Goal: Task Accomplishment & Management: Manage account settings

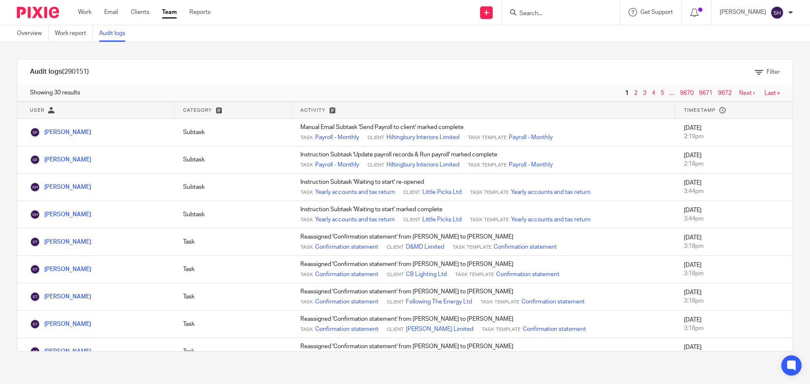
click at [108, 33] on link "Audit logs" at bounding box center [115, 33] width 32 height 16
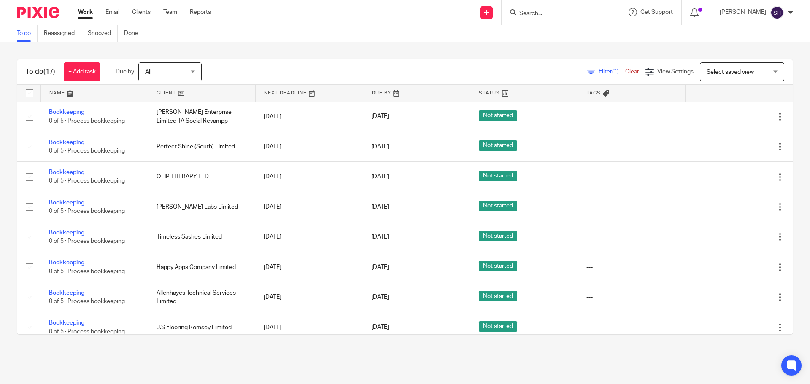
scroll to position [84, 0]
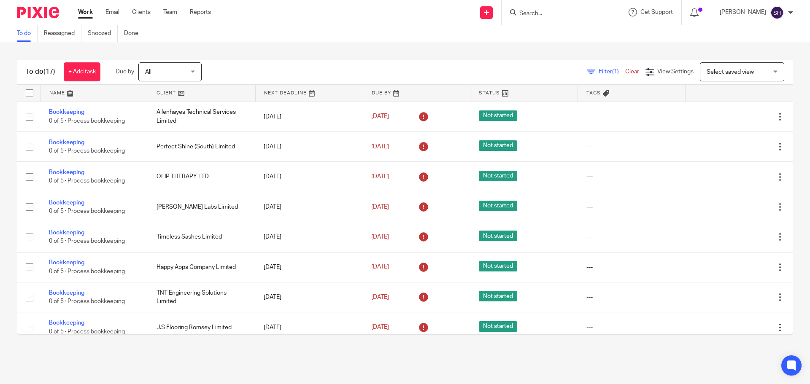
click at [598, 72] on span "Filter (1)" at bounding box center [611, 72] width 27 height 6
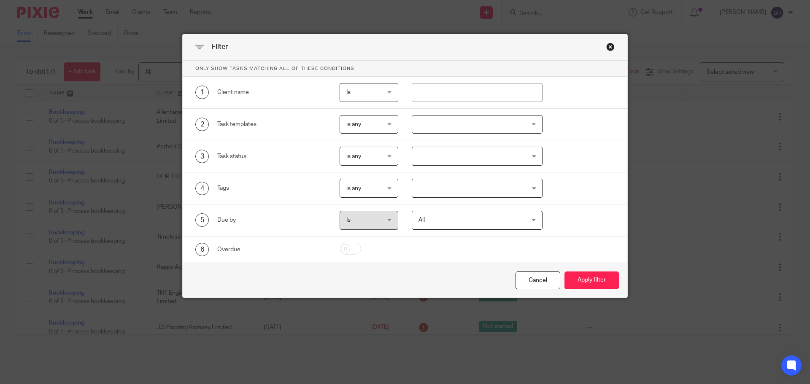
click at [418, 128] on div at bounding box center [477, 124] width 131 height 19
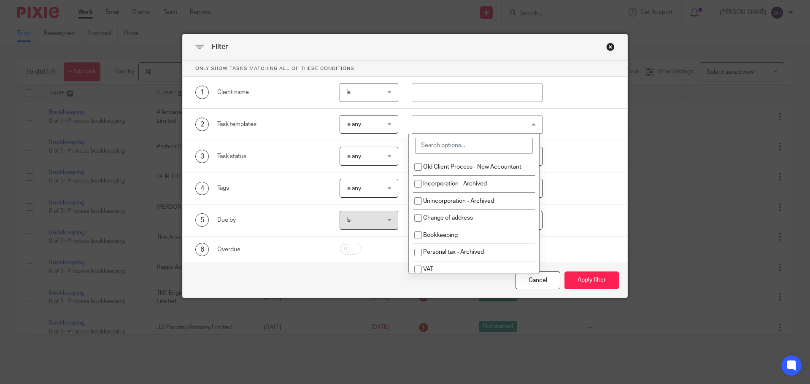
click at [430, 141] on input "search" at bounding box center [474, 146] width 118 height 16
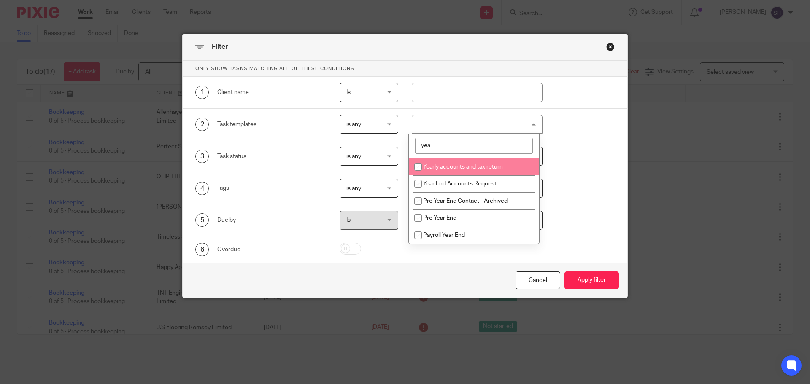
type input "yea"
click at [428, 165] on span "Yearly accounts and tax return" at bounding box center [463, 167] width 80 height 6
checkbox input "true"
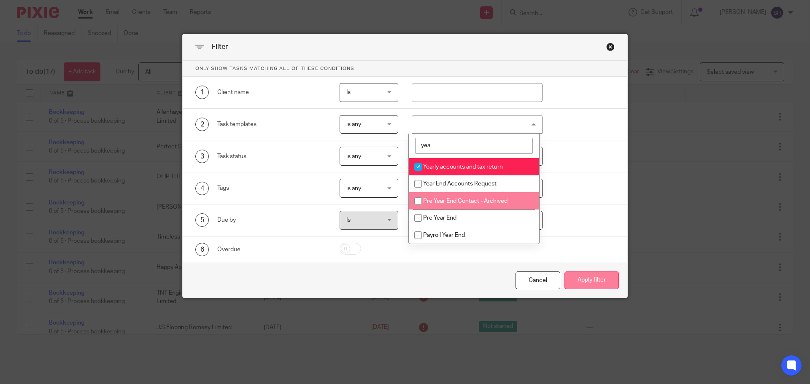
click at [603, 287] on button "Apply filter" at bounding box center [591, 281] width 54 height 18
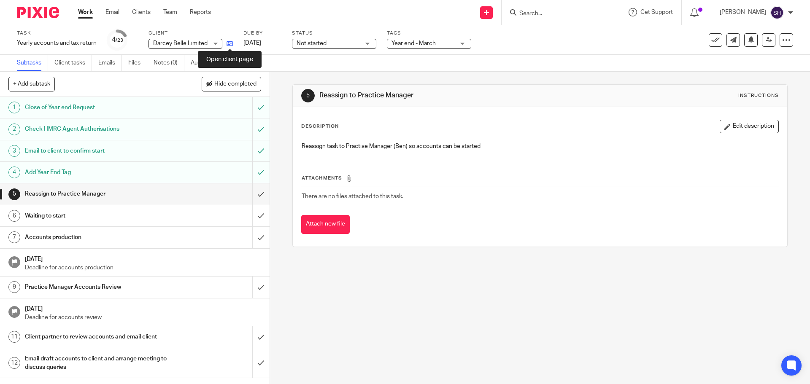
click at [231, 45] on icon at bounding box center [229, 43] width 6 height 6
click at [183, 57] on link "Notes (0)" at bounding box center [168, 63] width 31 height 16
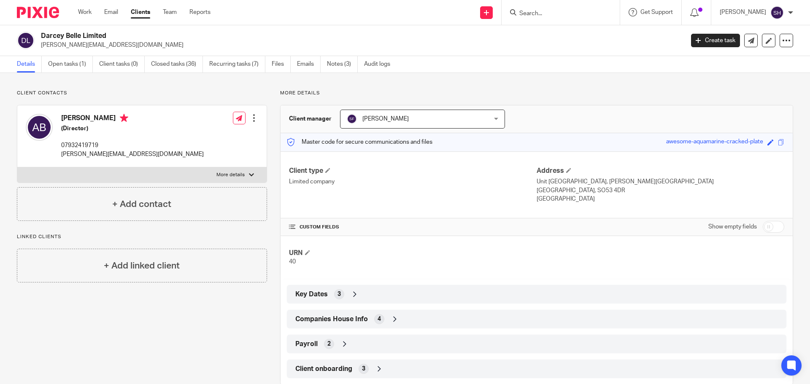
click at [340, 317] on span "Companies House Info" at bounding box center [331, 319] width 73 height 9
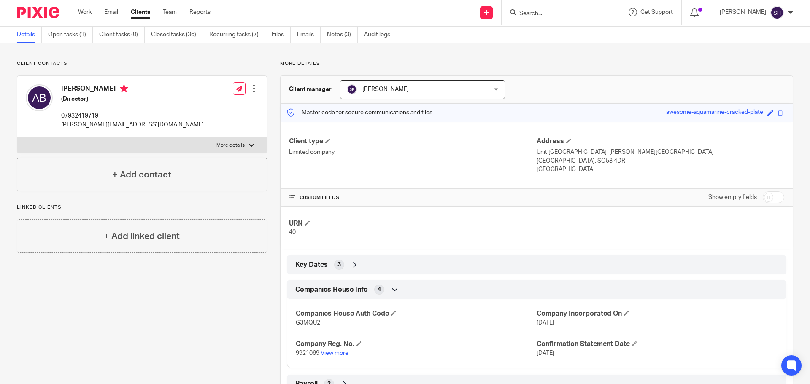
scroll to position [84, 0]
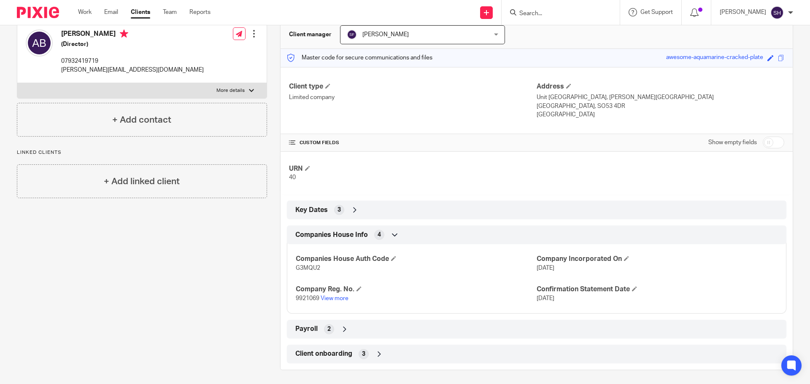
click at [341, 301] on p "9921069 View more" at bounding box center [416, 298] width 241 height 8
click at [341, 299] on link "View more" at bounding box center [334, 299] width 28 height 6
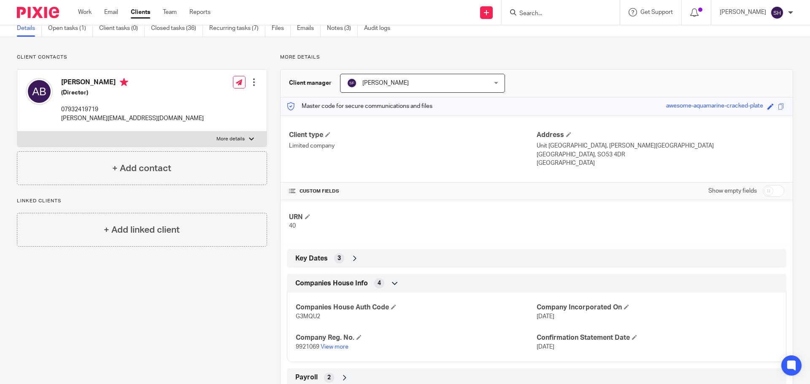
scroll to position [87, 0]
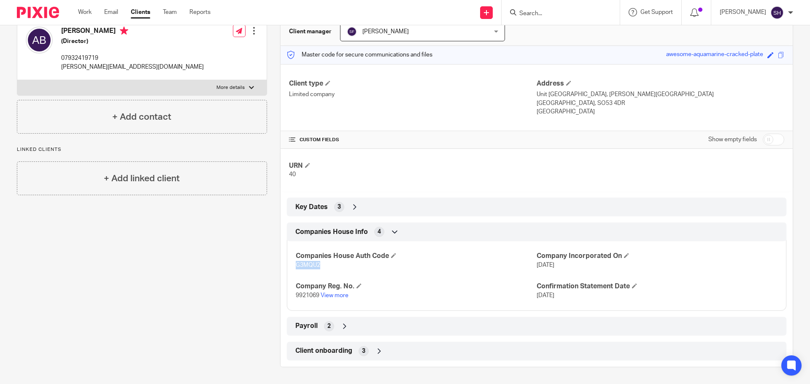
drag, startPoint x: 322, startPoint y: 265, endPoint x: 284, endPoint y: 265, distance: 37.5
click at [287, 265] on div "Companies House Auth Code G3MQU2 Company Incorporated On 17 Dec 2015 Company Re…" at bounding box center [536, 273] width 499 height 76
copy span "G3MQU2"
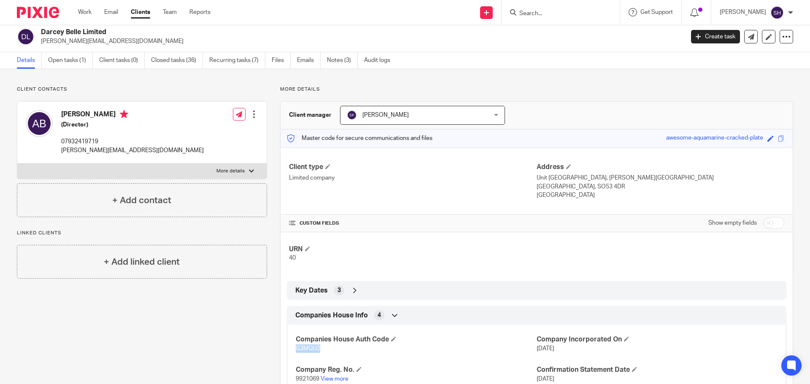
scroll to position [3, 0]
click at [149, 170] on label "More details" at bounding box center [141, 171] width 249 height 15
click at [17, 164] on input "More details" at bounding box center [17, 164] width 0 height 0
checkbox input "true"
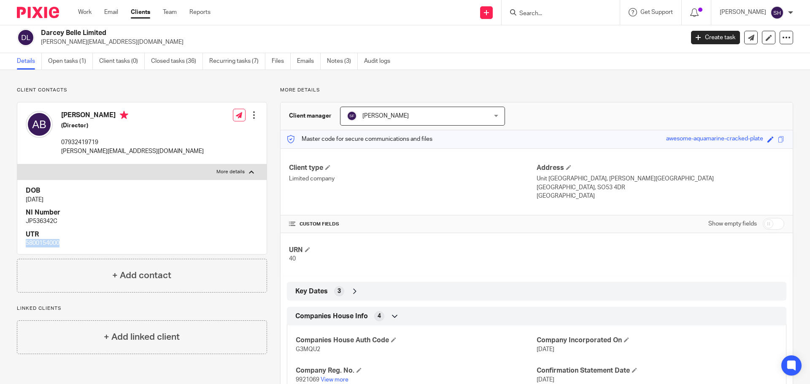
drag, startPoint x: 63, startPoint y: 245, endPoint x: 16, endPoint y: 245, distance: 46.4
click at [16, 245] on div "Client contacts Annabelle Bezant (Director) 07932419719 annabelle.bezant@outloo…" at bounding box center [135, 269] width 263 height 365
copy p "5800154000"
drag, startPoint x: 63, startPoint y: 223, endPoint x: 10, endPoint y: 219, distance: 53.2
click at [10, 219] on div "Client contacts Annabelle Bezant (Director) 07932419719 annabelle.bezant@outloo…" at bounding box center [135, 269] width 263 height 365
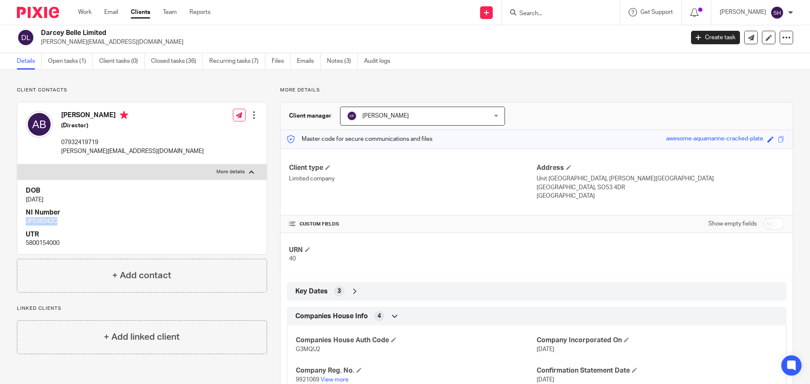
copy p "JP536342C"
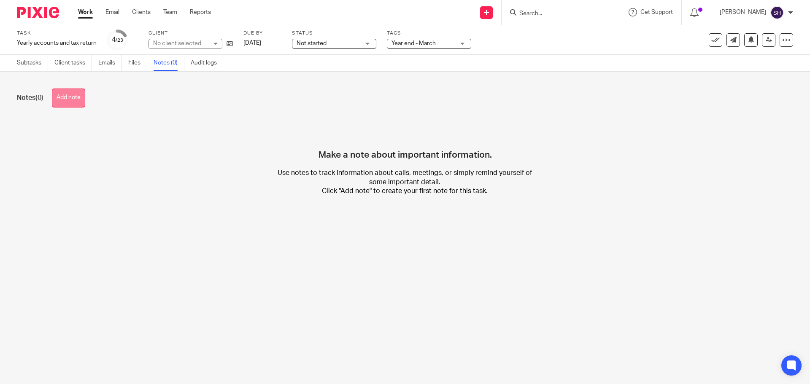
click at [79, 92] on button "Add note" at bounding box center [68, 98] width 33 height 19
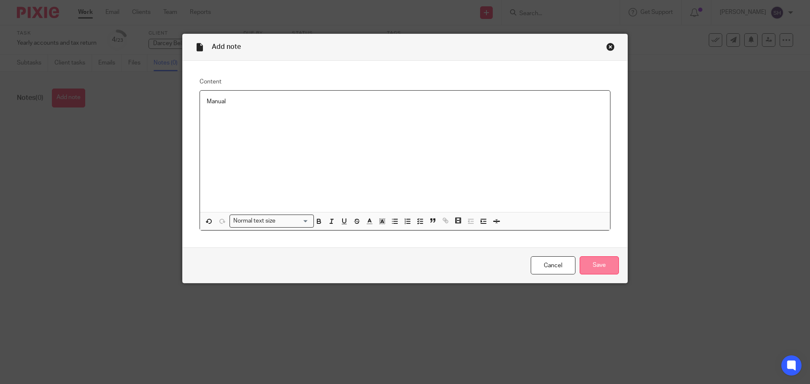
click at [611, 271] on div "Cancel Save" at bounding box center [405, 264] width 444 height 35
click at [607, 270] on input "Save" at bounding box center [598, 265] width 39 height 18
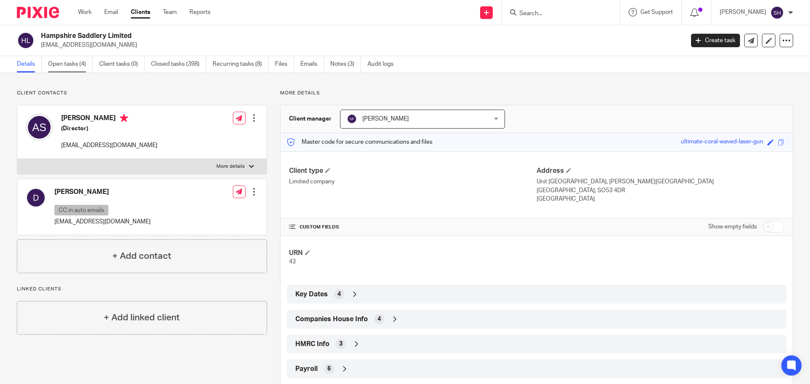
click at [82, 63] on link "Open tasks (4)" at bounding box center [70, 64] width 45 height 16
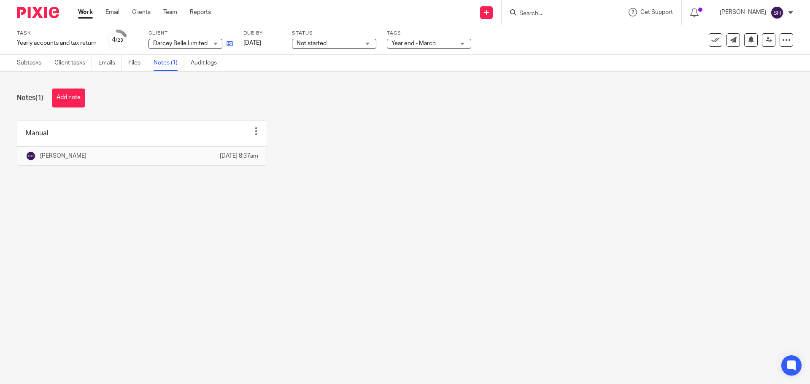
click at [226, 44] on link at bounding box center [227, 43] width 11 height 8
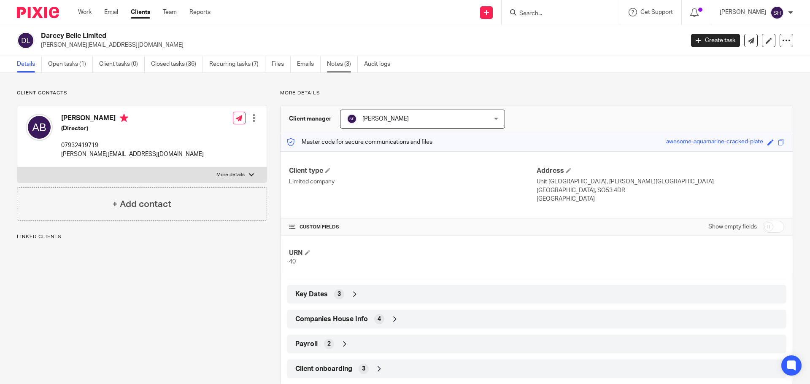
click at [337, 66] on link "Notes (3)" at bounding box center [342, 64] width 31 height 16
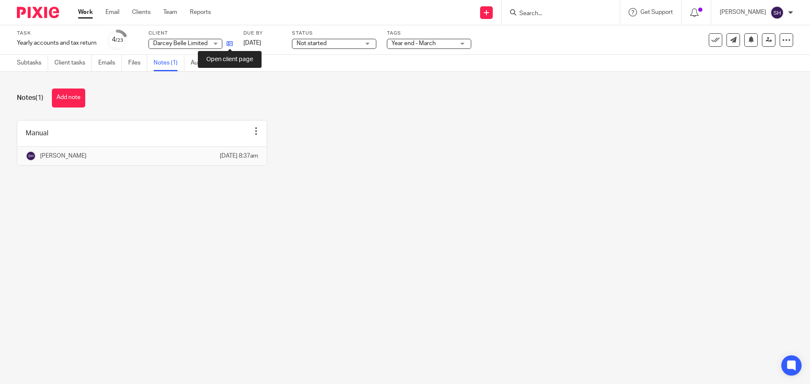
click at [233, 47] on icon at bounding box center [229, 43] width 6 height 6
click at [66, 100] on button "Add note" at bounding box center [68, 98] width 33 height 19
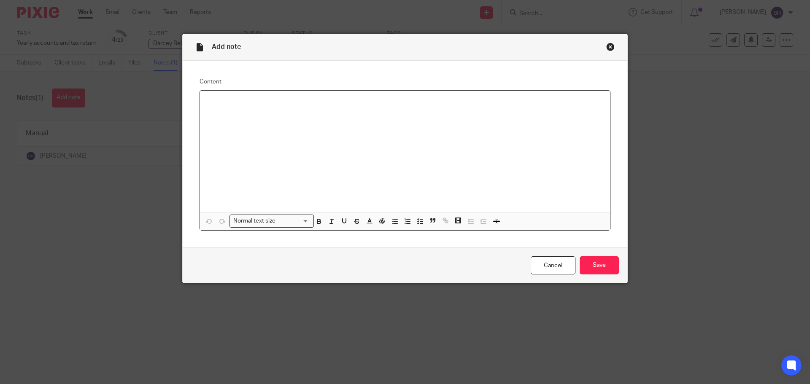
click at [207, 105] on p at bounding box center [405, 101] width 396 height 8
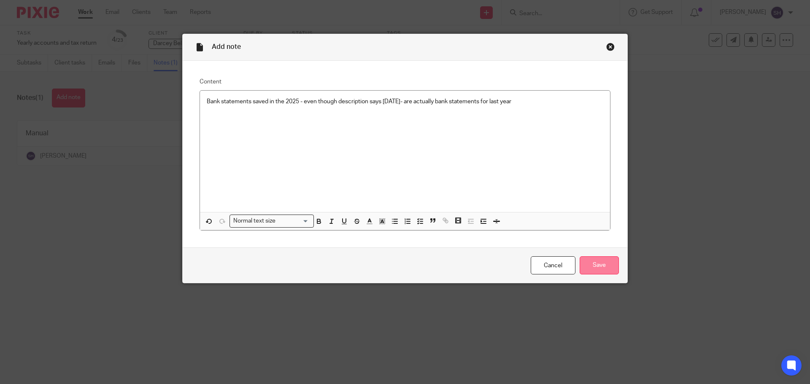
click at [605, 268] on input "Save" at bounding box center [598, 265] width 39 height 18
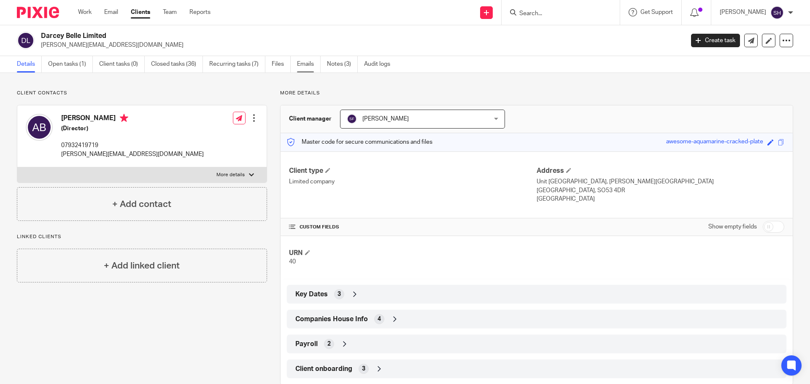
click at [308, 66] on link "Emails" at bounding box center [309, 64] width 24 height 16
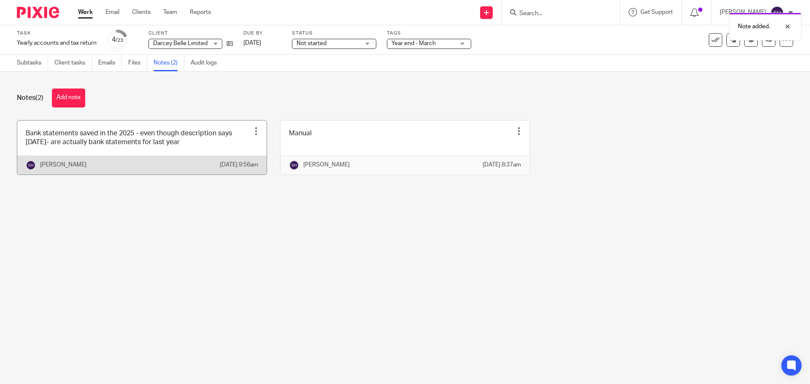
click at [199, 124] on link at bounding box center [141, 148] width 249 height 54
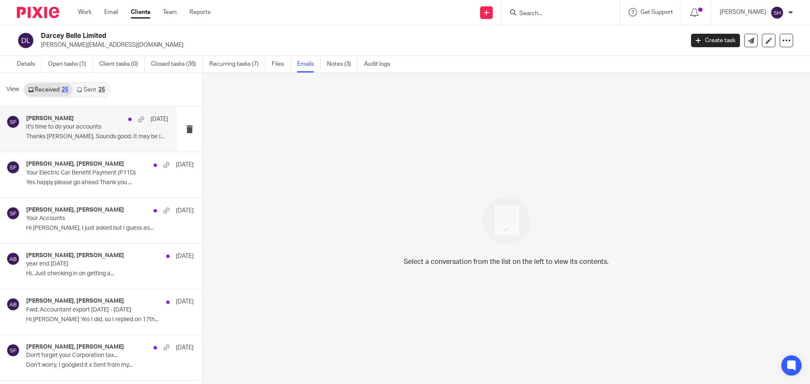
click at [67, 141] on div "[PERSON_NAME] [DATE] It's time to do your accounts Thanks [PERSON_NAME], Sounds…" at bounding box center [97, 129] width 142 height 28
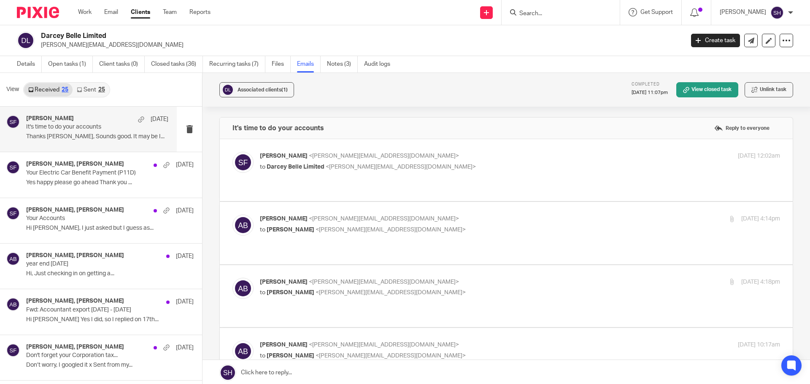
click at [423, 165] on p "to [PERSON_NAME] Limited <[EMAIL_ADDRESS][DOMAIN_NAME]>" at bounding box center [433, 167] width 347 height 9
checkbox input "true"
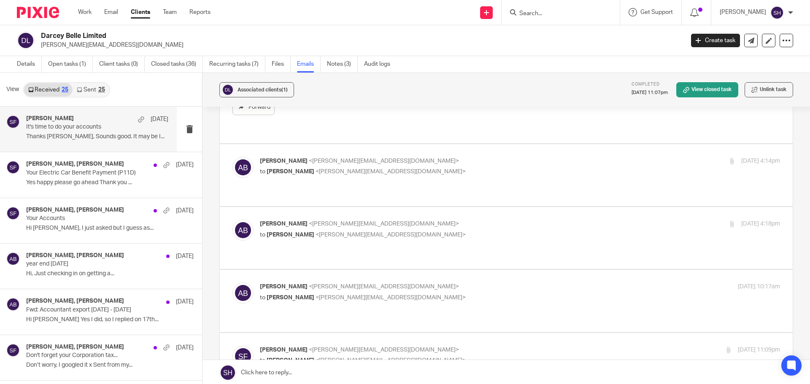
scroll to position [169, 0]
click at [422, 166] on p "to Sarah Fox <sarah@myfigroup.com>" at bounding box center [433, 170] width 347 height 9
checkbox input "true"
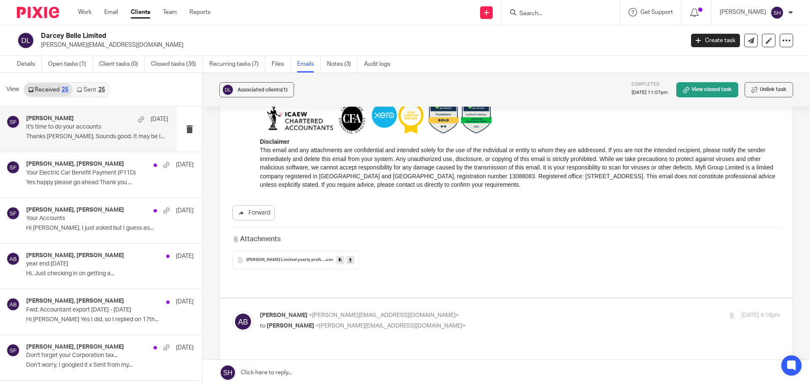
scroll to position [590, 0]
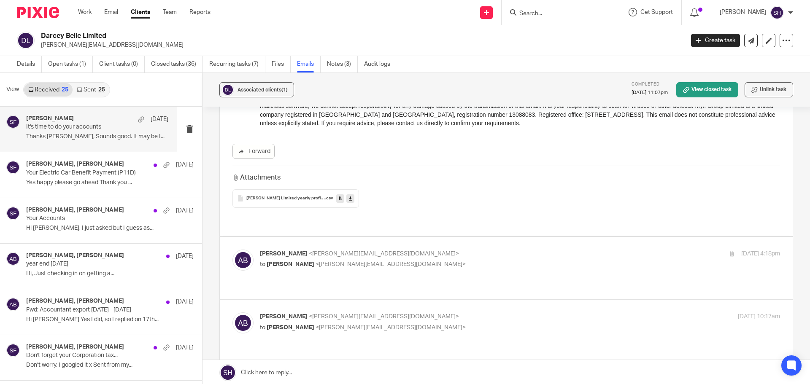
click at [466, 250] on div "Annabelle Bezant <annabelle.bezant@outlook.com> to Sarah Fox <sarah@myfigroup.c…" at bounding box center [433, 259] width 347 height 19
checkbox input "true"
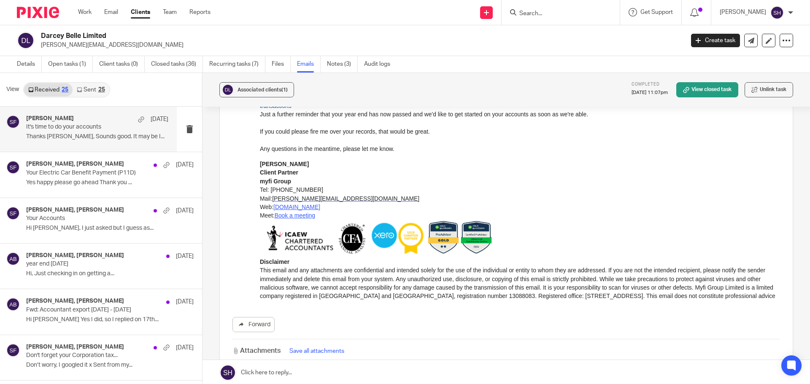
scroll to position [1307, 0]
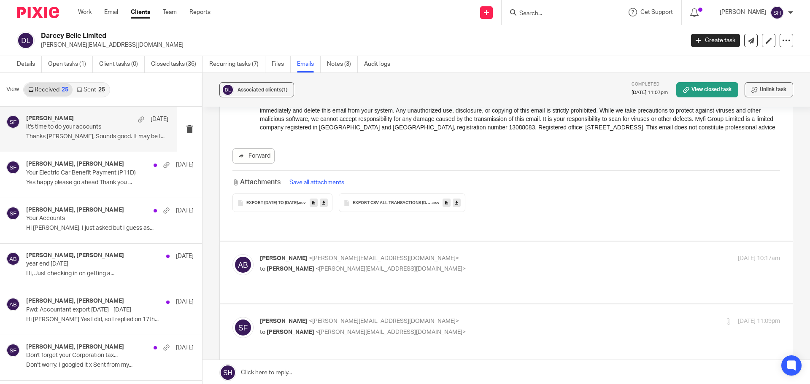
click at [442, 254] on p "Annabelle Bezant <annabelle.bezant@outlook.com>" at bounding box center [433, 258] width 347 height 9
checkbox input "true"
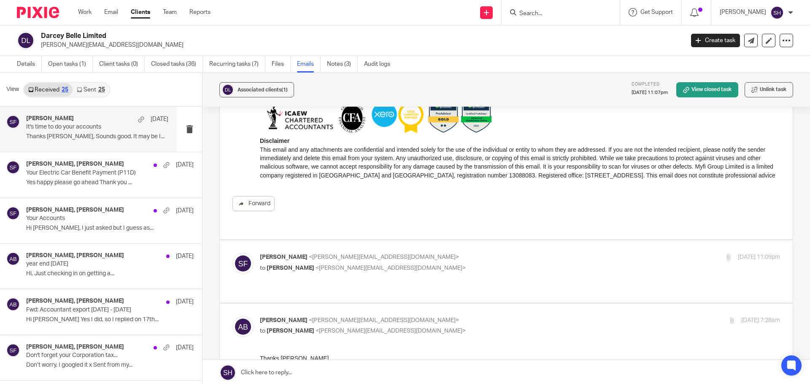
scroll to position [2235, 0]
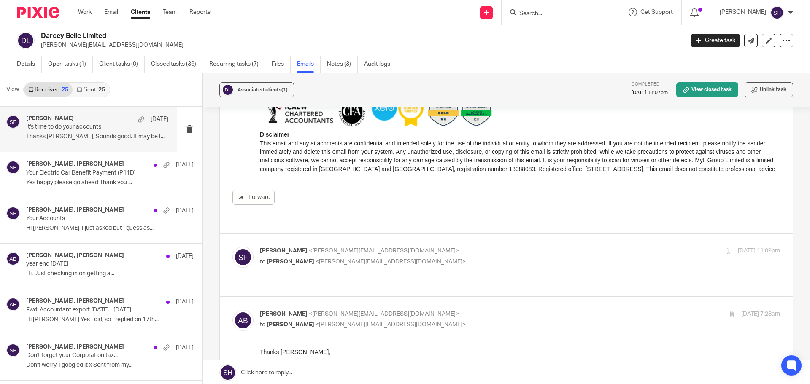
click at [427, 247] on div "Sarah Fox <sarah@myfigroup.com> to Annabelle Bezant <annabelle.bezant@outlook.c…" at bounding box center [433, 256] width 347 height 19
checkbox input "true"
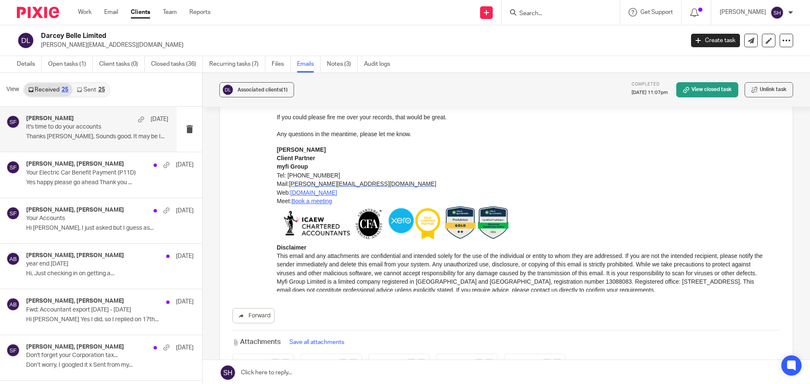
scroll to position [4933, 0]
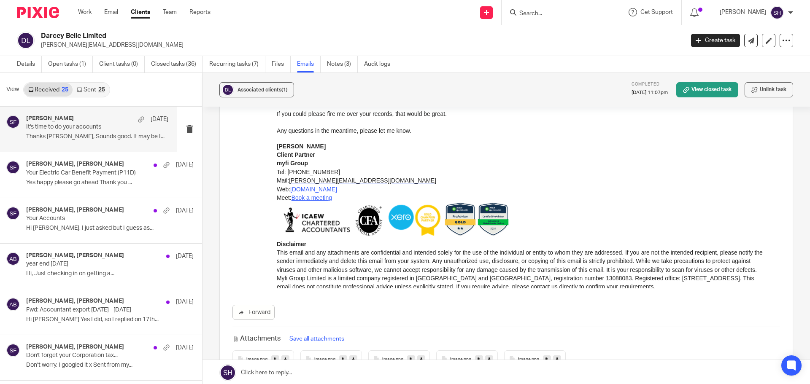
click at [92, 90] on link "Sent 25" at bounding box center [91, 89] width 36 height 13
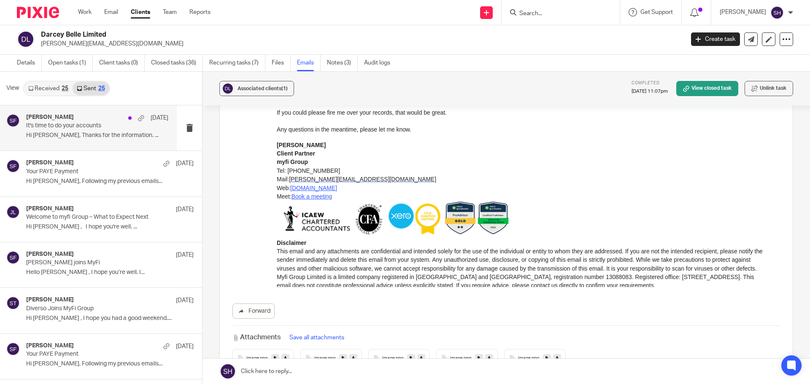
click at [105, 149] on div "Sarah Fox 22 Aug It's time to do your accounts Hi Annabelle, Thanks for the inf…" at bounding box center [88, 127] width 177 height 45
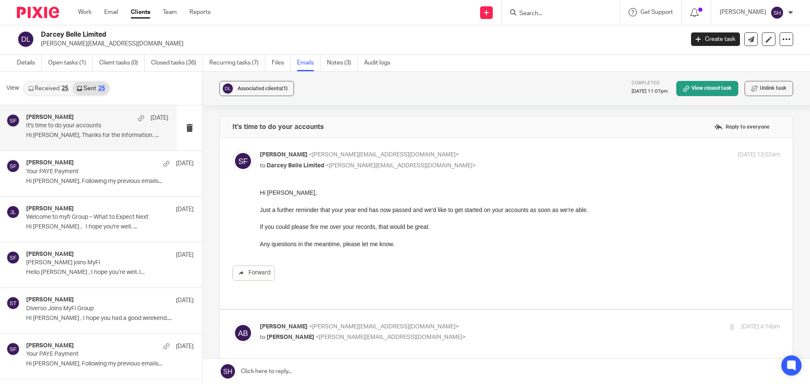
click at [58, 89] on link "Received 25" at bounding box center [48, 88] width 48 height 13
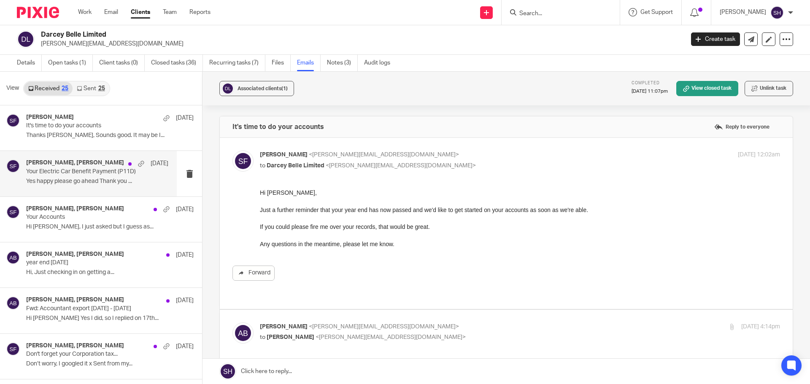
click at [69, 191] on div "Annabelle Bezant, Sarah Fox 23 Jun Your Electric Car Benefit Payment (P11D) Yes…" at bounding box center [88, 173] width 177 height 45
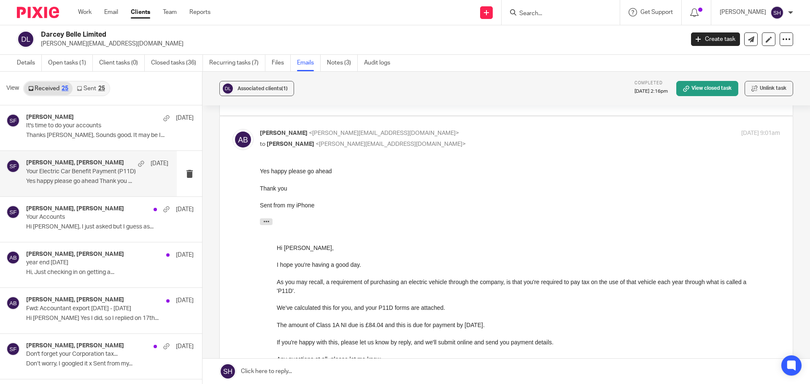
scroll to position [42, 0]
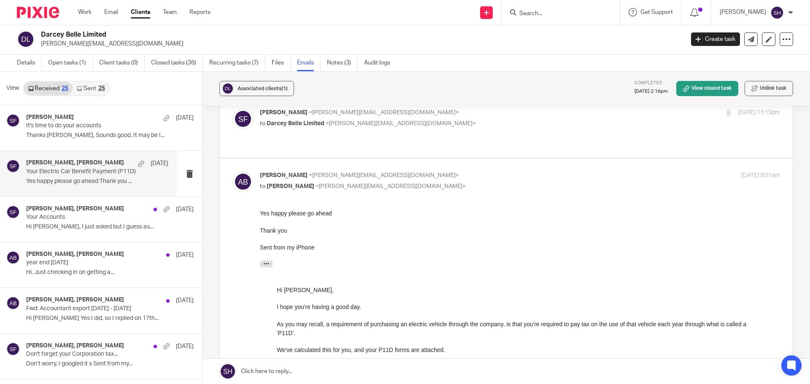
click at [445, 137] on label at bounding box center [506, 127] width 573 height 62
click at [232, 108] on input "checkbox" at bounding box center [232, 108] width 0 height 0
checkbox input "true"
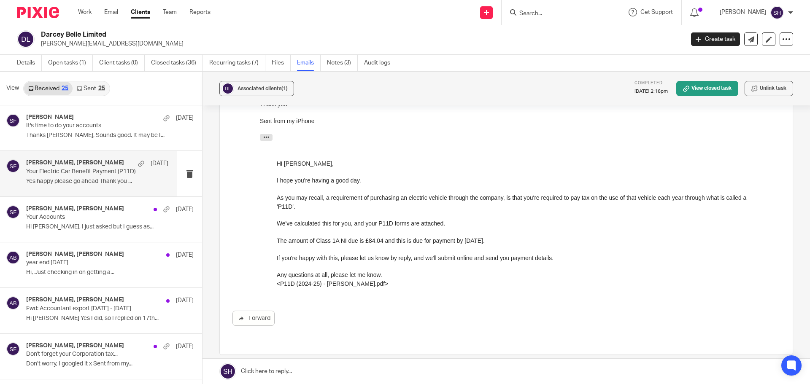
scroll to position [379, 0]
click at [101, 233] on div "Sarah Fox, Annabelle Bezant 13 Feb Your Accounts Hi Sarah, I just asked but I g…" at bounding box center [97, 219] width 142 height 28
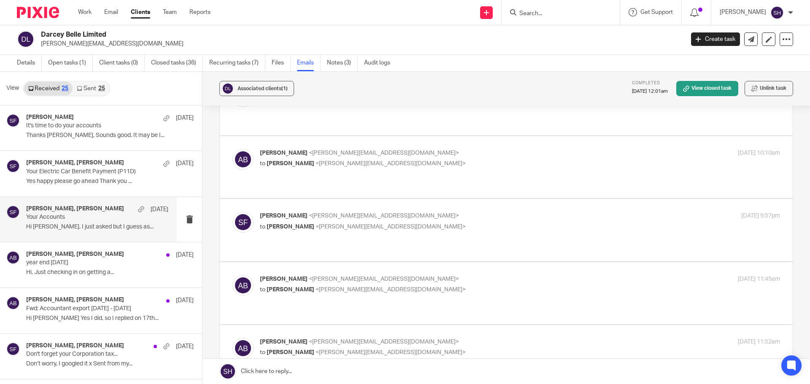
scroll to position [0, 0]
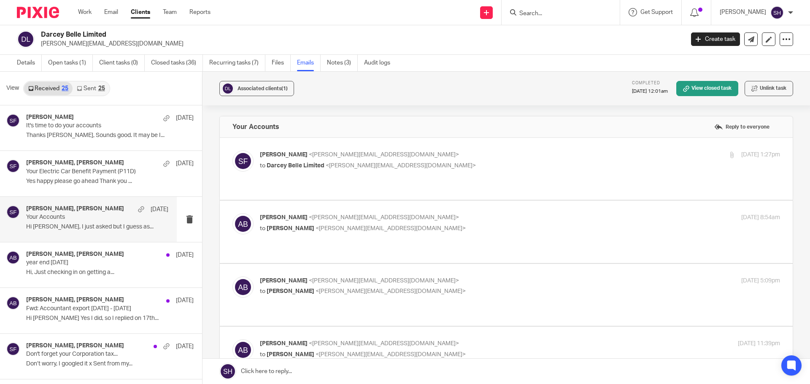
click at [101, 233] on div "Sarah Fox, Annabelle Bezant 13 Feb Your Accounts Hi Sarah, I just asked but I g…" at bounding box center [97, 219] width 142 height 28
click at [352, 179] on label at bounding box center [506, 169] width 573 height 62
click at [232, 151] on input "checkbox" at bounding box center [232, 150] width 0 height 0
checkbox input "true"
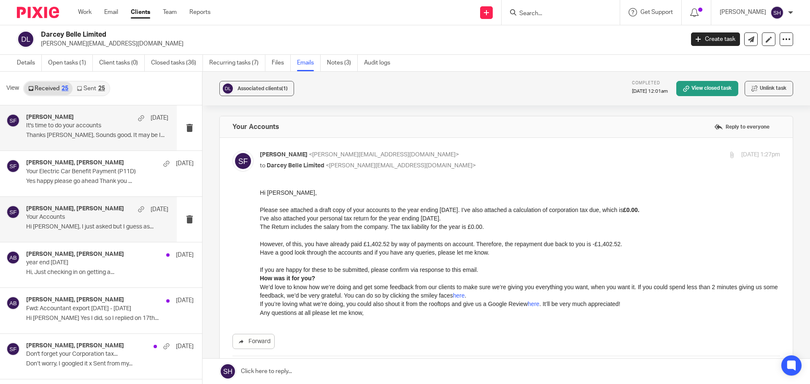
click at [75, 144] on div "Sarah Fox 22 Aug It's time to do your accounts Thanks Sarah, Sounds good. It ma…" at bounding box center [88, 127] width 177 height 45
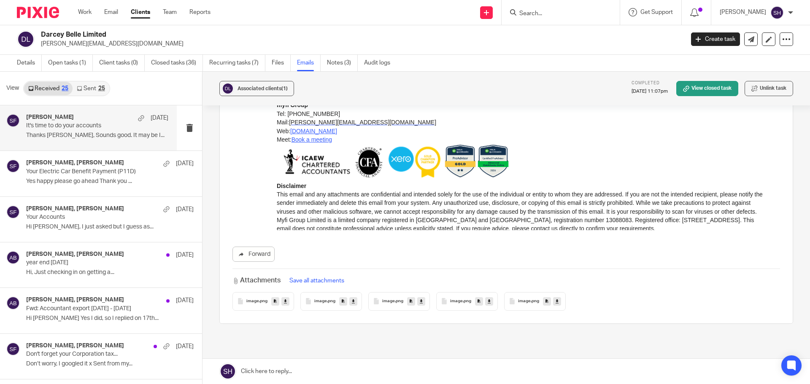
scroll to position [1677, 0]
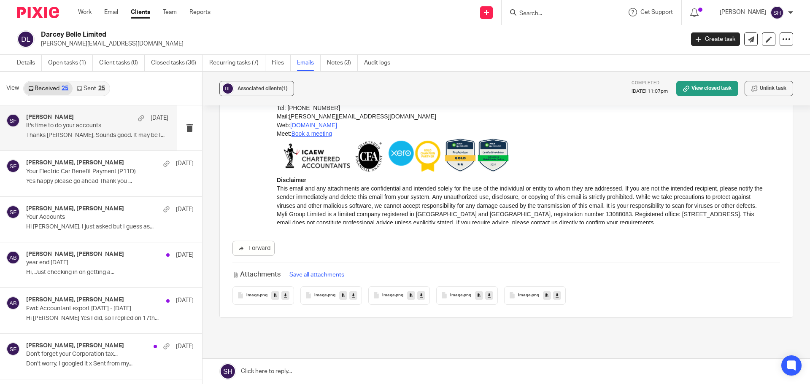
click at [391, 286] on div "image .png" at bounding box center [399, 295] width 62 height 19
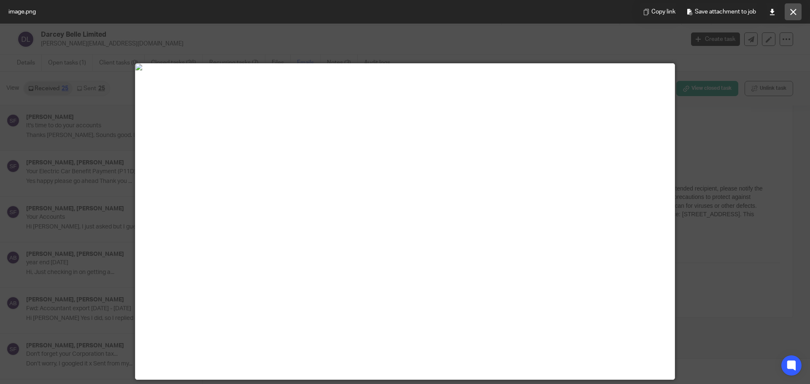
click at [791, 8] on button at bounding box center [792, 11] width 17 height 17
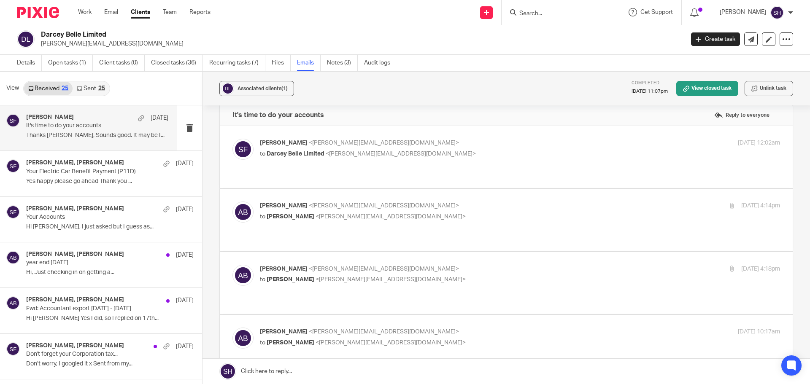
scroll to position [0, 0]
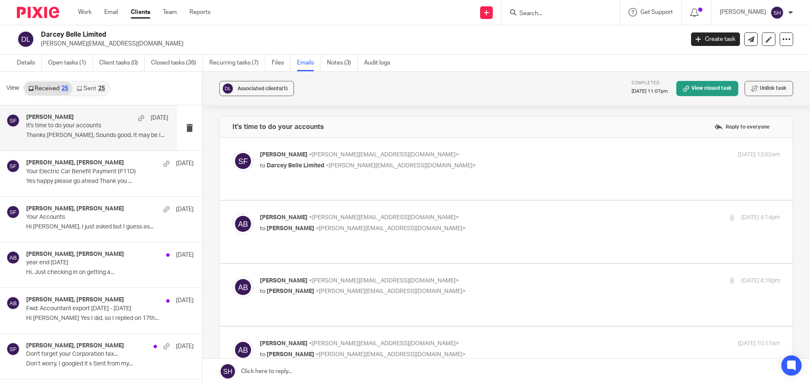
click at [455, 160] on div "Sarah Fox <sarah@myfigroup.com> to Darcey Belle Limited <annabelle.bezant@outlo…" at bounding box center [433, 160] width 347 height 19
checkbox input "true"
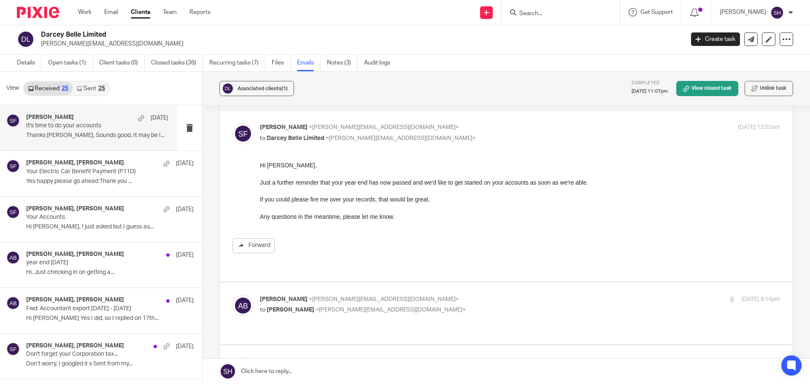
scroll to position [42, 0]
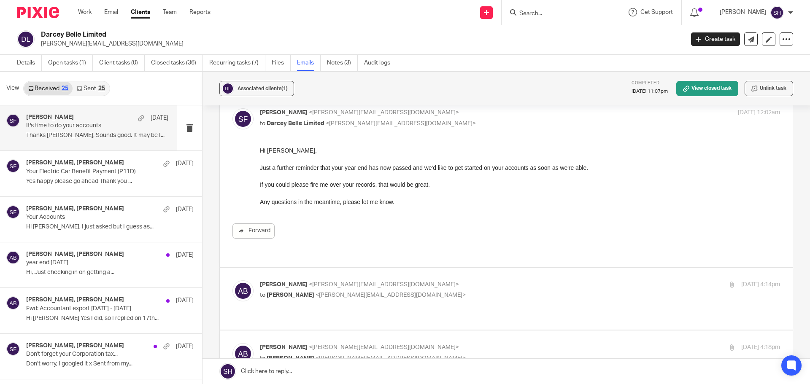
click at [432, 280] on p "Annabelle Bezant <annabelle.bezant@outlook.com>" at bounding box center [433, 284] width 347 height 9
checkbox input "true"
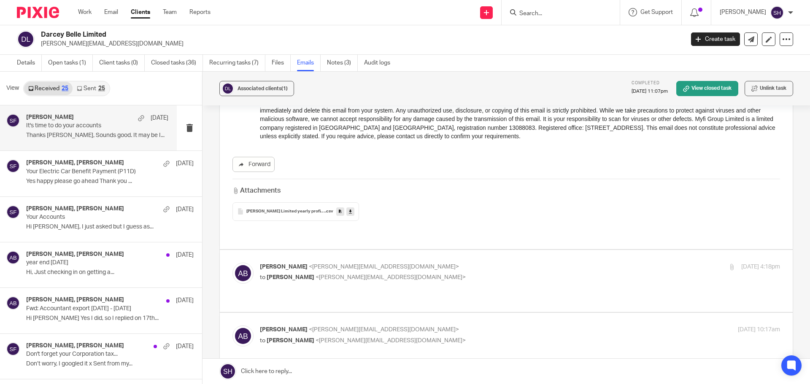
scroll to position [590, 0]
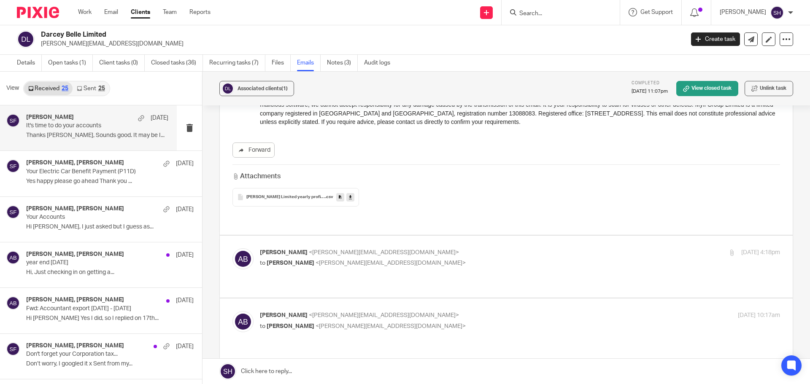
click at [422, 259] on p "to Sarah Fox <sarah@myfigroup.com>" at bounding box center [433, 263] width 347 height 9
checkbox input "true"
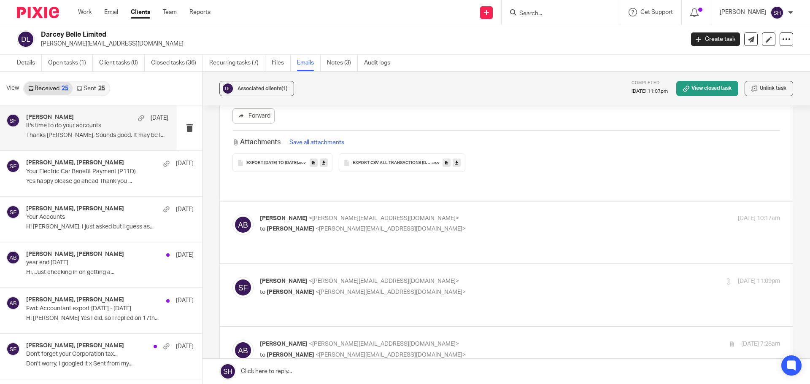
scroll to position [1349, 0]
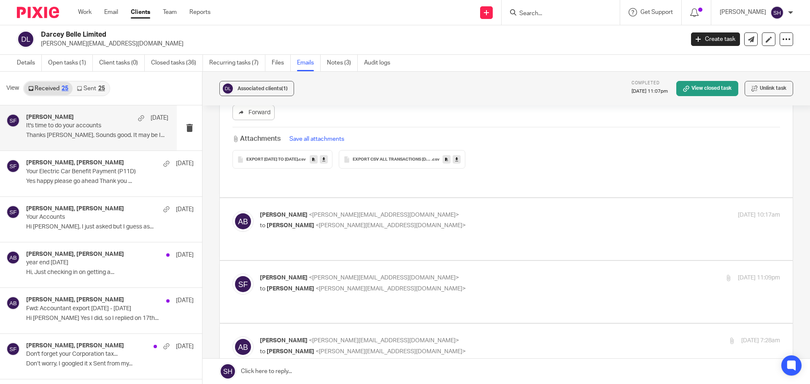
click at [293, 157] on span "EXPORT 1APRIL25 TO 31 MARCH 25" at bounding box center [271, 159] width 51 height 5
click at [325, 156] on icon at bounding box center [323, 159] width 3 height 6
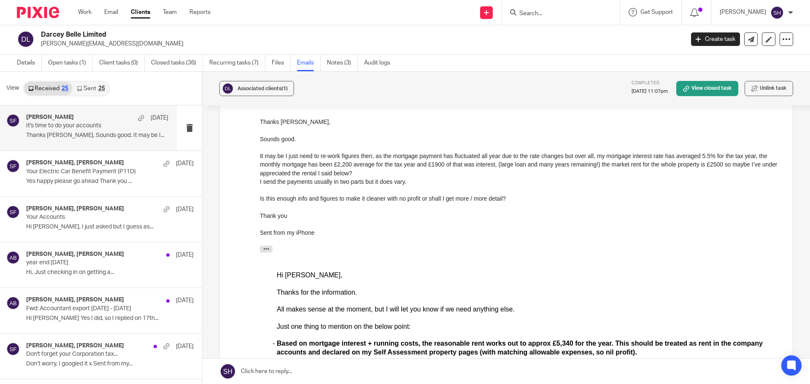
scroll to position [1687, 0]
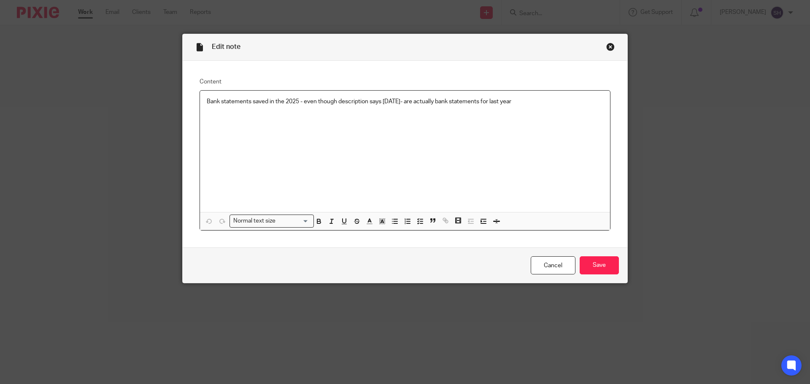
click at [527, 103] on p "Bank statements saved in the 2025 - even though description says [DATE]- are ac…" at bounding box center [405, 101] width 396 height 8
click at [596, 266] on input "Save" at bounding box center [598, 265] width 39 height 18
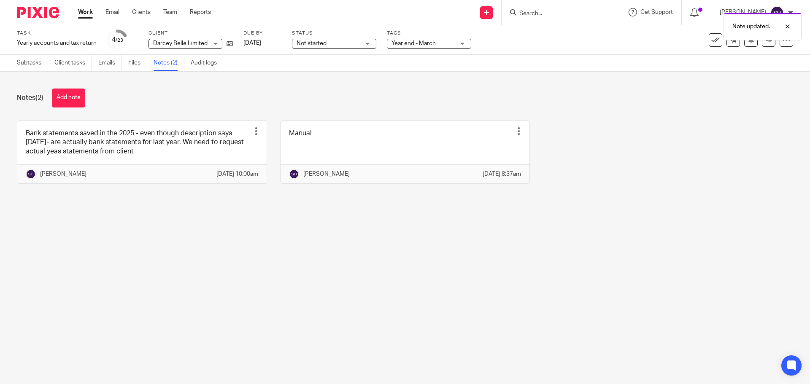
click at [355, 42] on span "Not started" at bounding box center [327, 43] width 63 height 9
click at [419, 46] on span "Year end - March" at bounding box center [422, 43] width 63 height 9
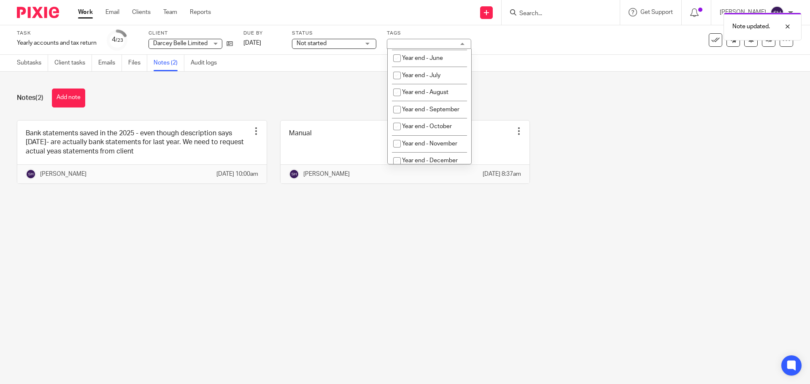
scroll to position [407, 0]
click at [471, 148] on div "Amendments Needed Bag of Shit Cessation In review In review (client) Mortgage O…" at bounding box center [429, 107] width 84 height 116
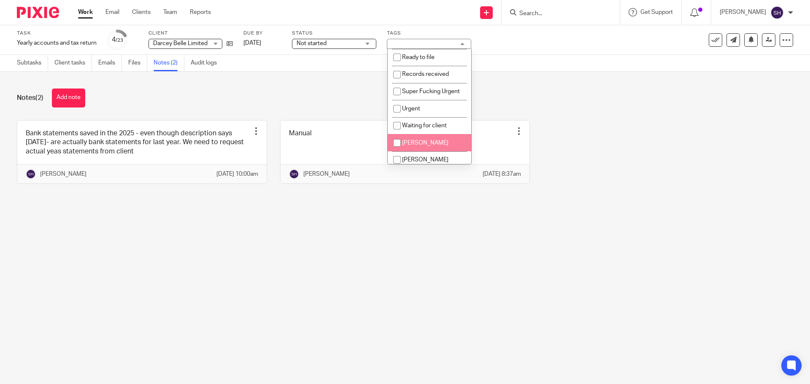
scroll to position [112, 0]
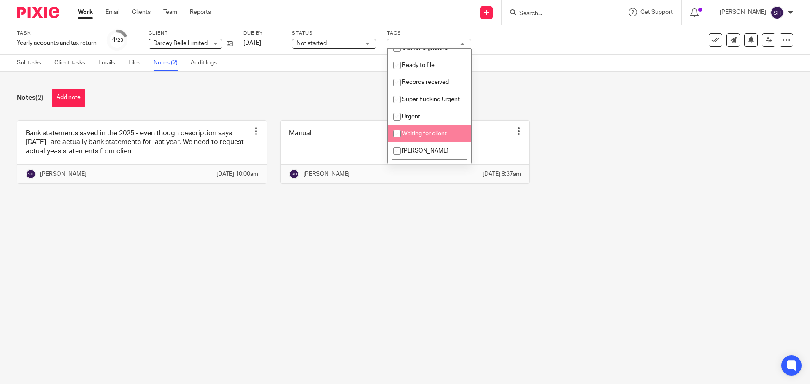
click at [428, 143] on li "Waiting for client" at bounding box center [428, 133] width 83 height 17
checkbox input "true"
click at [560, 134] on div "Bank statements saved in the 2025 - even though description says 31/03/2025- ar…" at bounding box center [398, 158] width 789 height 76
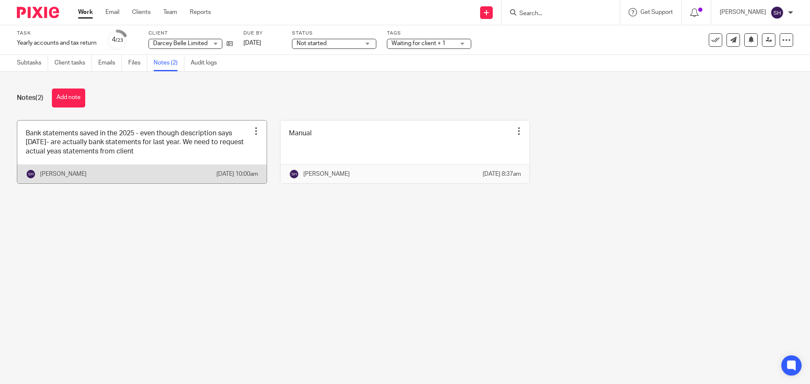
click at [148, 125] on link at bounding box center [141, 152] width 249 height 63
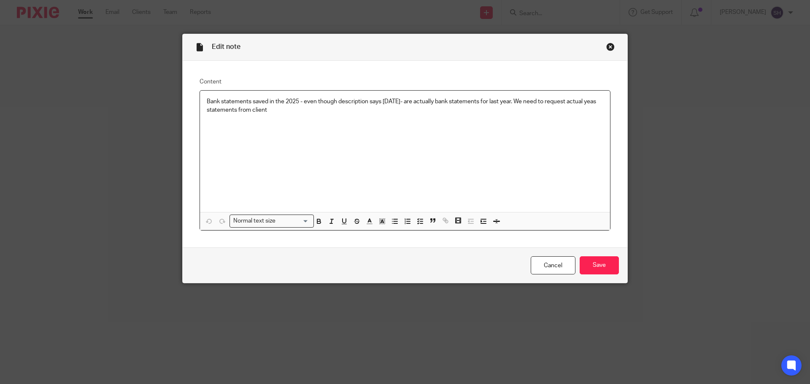
click at [287, 115] on div "Bank statements saved in the 2025 - even though description says [DATE]- are ac…" at bounding box center [405, 151] width 410 height 121
click at [597, 270] on input "Save" at bounding box center [598, 265] width 39 height 18
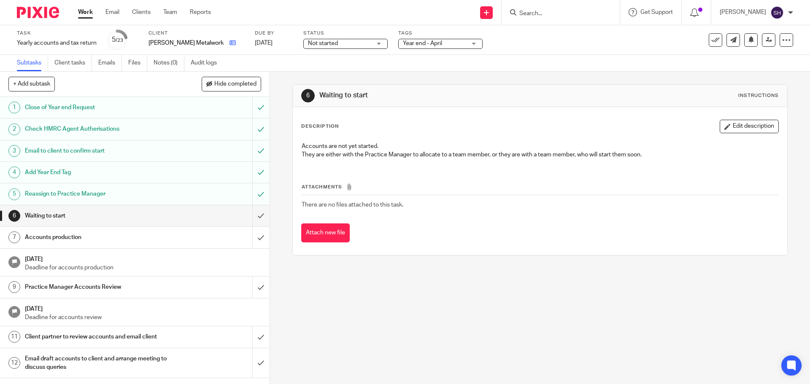
click at [226, 46] on link at bounding box center [230, 43] width 11 height 8
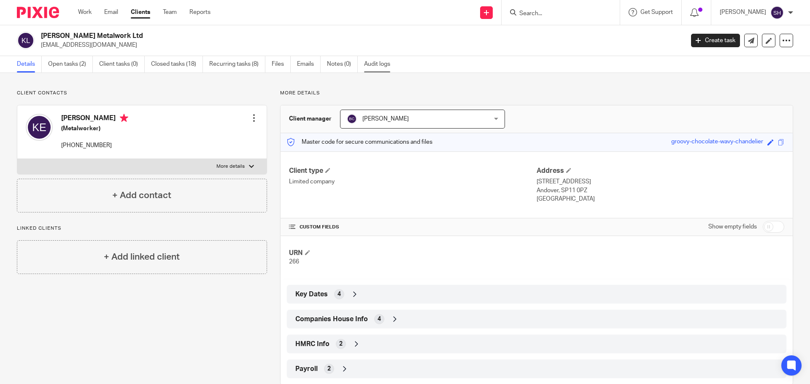
click at [372, 63] on link "Audit logs" at bounding box center [380, 64] width 32 height 16
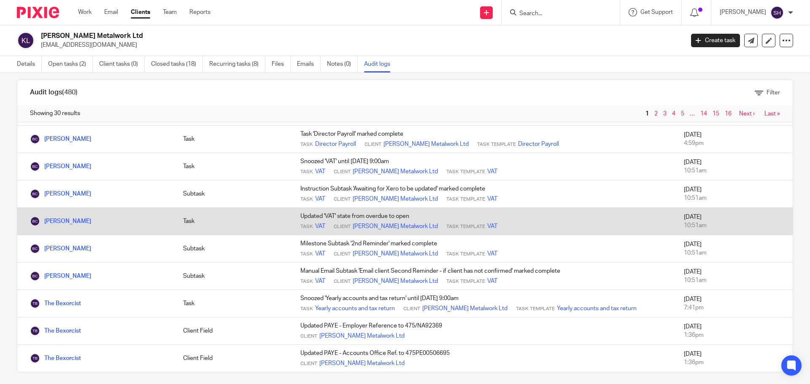
scroll to position [15, 0]
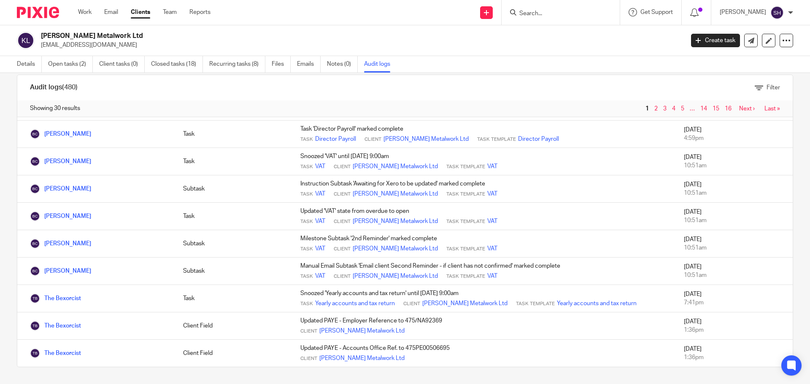
click at [661, 108] on span "3" at bounding box center [665, 109] width 9 height 10
click at [663, 109] on link "3" at bounding box center [664, 109] width 3 height 6
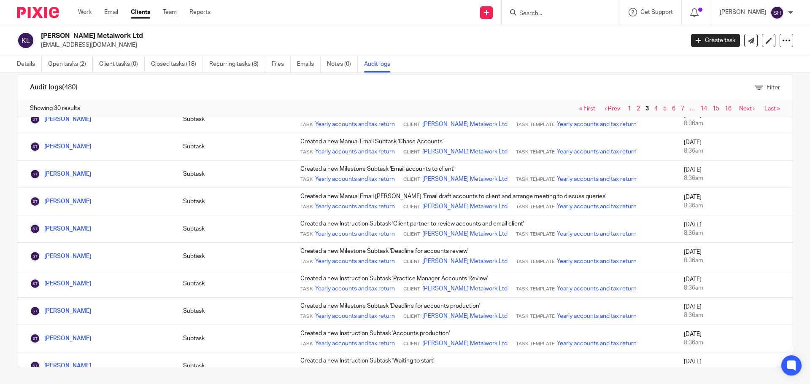
scroll to position [41, 0]
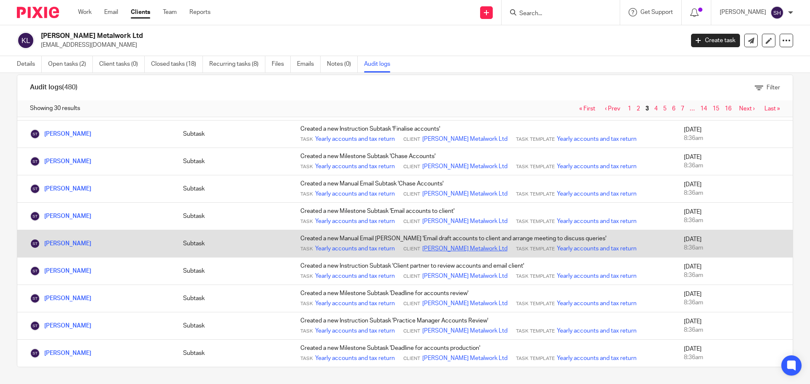
drag, startPoint x: 336, startPoint y: 248, endPoint x: 430, endPoint y: 248, distance: 93.2
click at [430, 248] on link "[PERSON_NAME] Metalwork Ltd" at bounding box center [464, 249] width 85 height 8
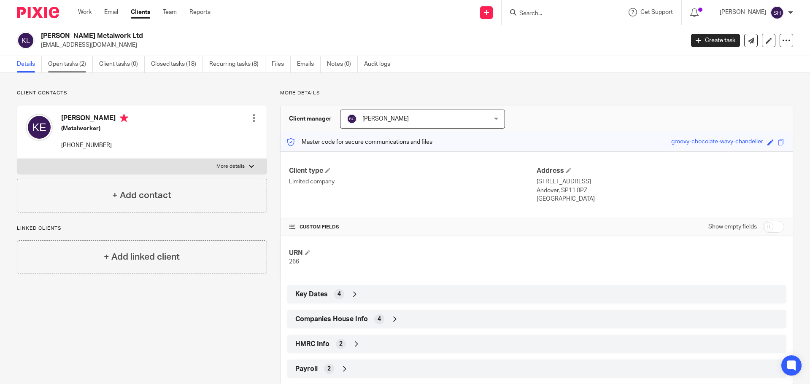
click at [74, 66] on link "Open tasks (2)" at bounding box center [70, 64] width 45 height 16
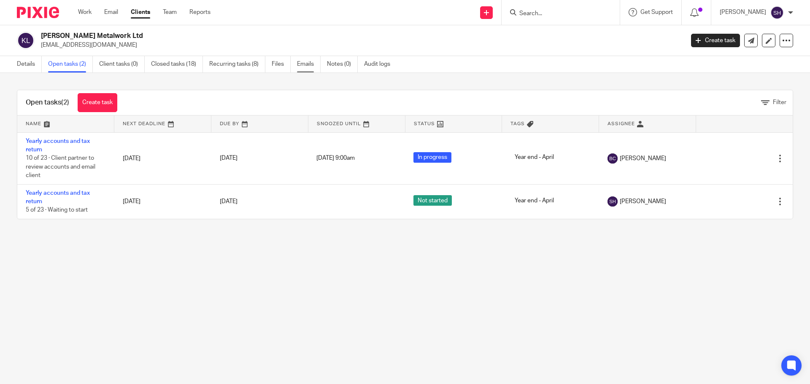
click at [311, 63] on link "Emails" at bounding box center [309, 64] width 24 height 16
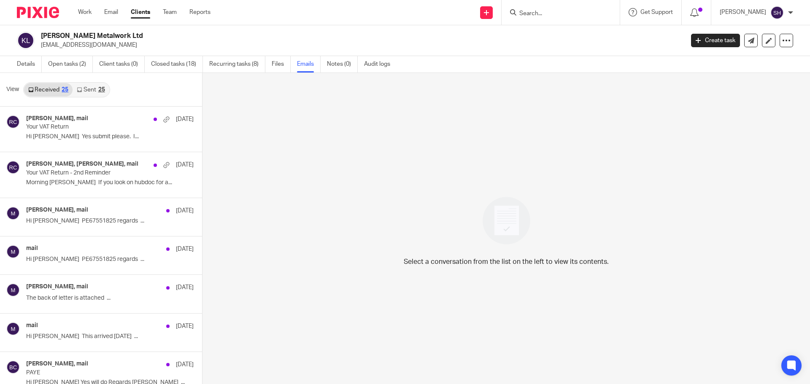
click at [83, 87] on link "Sent 25" at bounding box center [91, 89] width 36 height 13
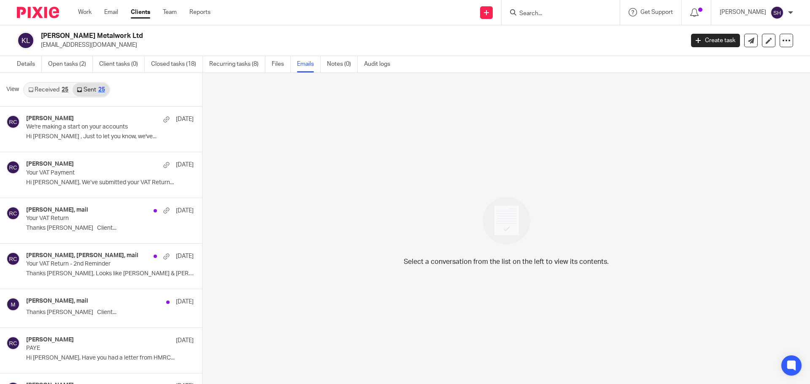
scroll to position [1, 0]
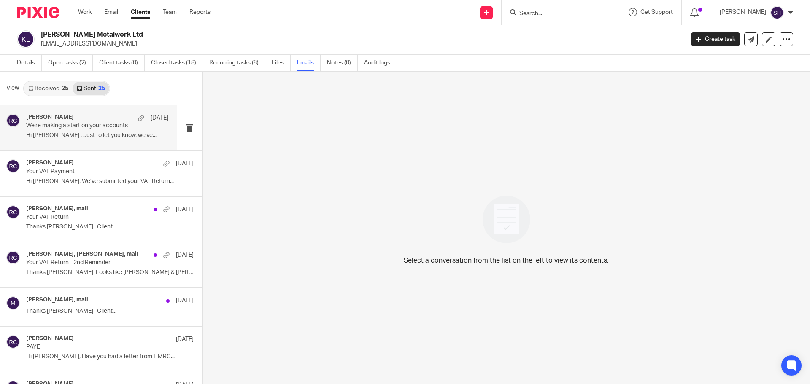
click at [89, 144] on div "Rebecca Cole 20 Aug We're making a start on your accounts Hi Keith , Just to le…" at bounding box center [88, 127] width 177 height 45
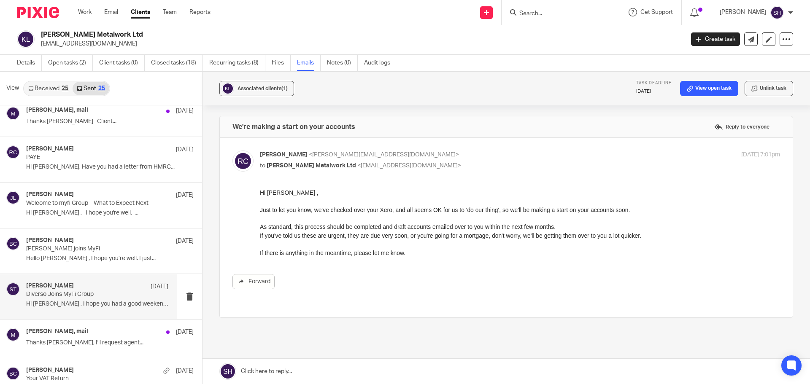
scroll to position [169, 0]
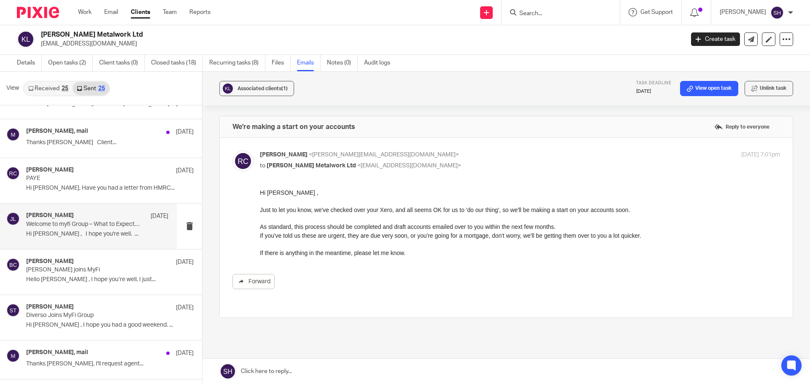
click at [89, 241] on div "James Lynch 13 Aug Welcome to myfi Group – What to Expect Next Hi Keith , I hop…" at bounding box center [88, 226] width 177 height 45
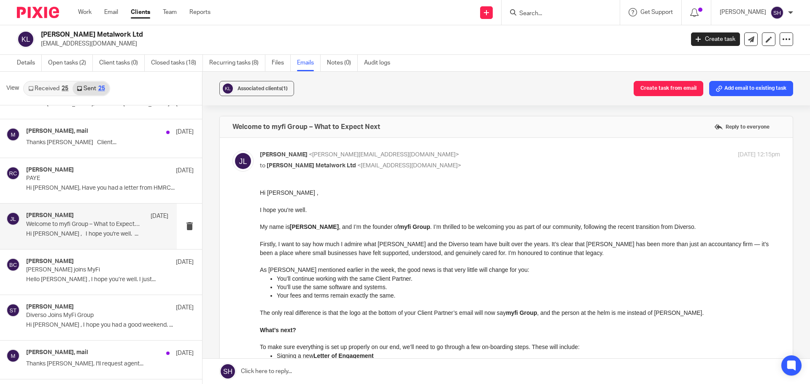
scroll to position [0, 0]
click at [87, 194] on div "Rebecca Cole 14 Aug PAYE Hi Keith, Have you had a letter from HMRC..." at bounding box center [97, 181] width 142 height 28
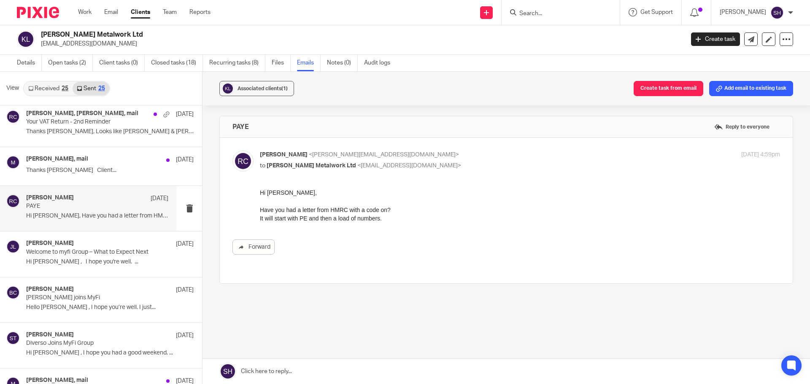
scroll to position [126, 0]
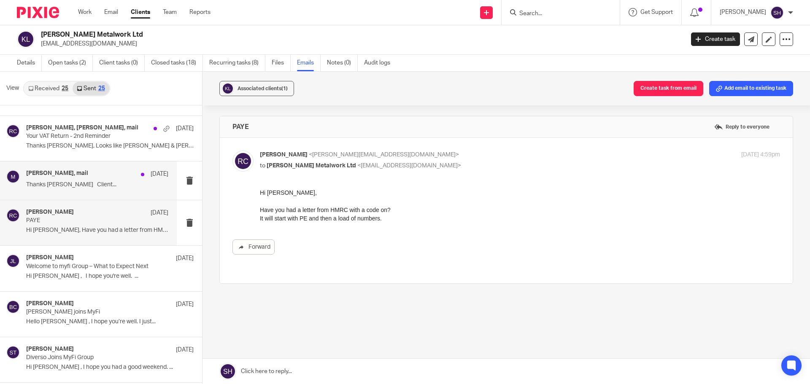
click at [99, 174] on div "Rebecca Cole, mail 17 Aug" at bounding box center [97, 174] width 142 height 8
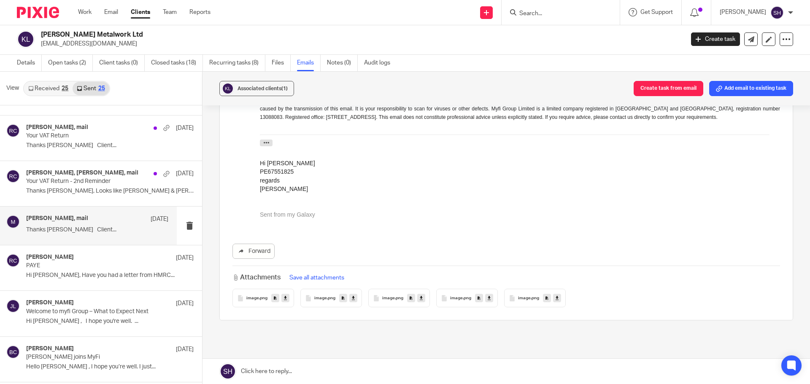
scroll to position [0, 0]
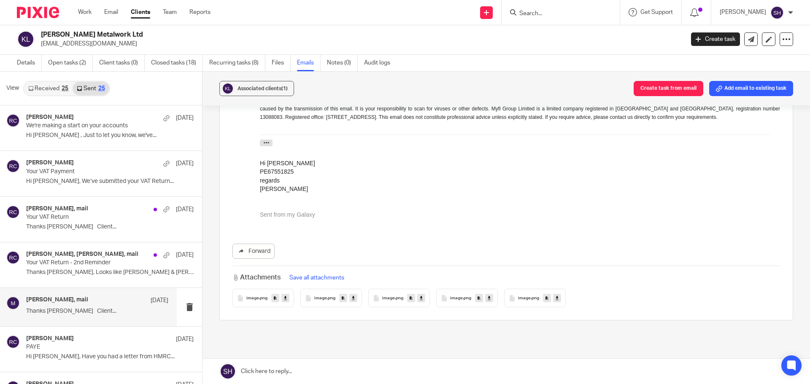
click at [108, 186] on div "Rebecca Cole 19 Aug Your VAT Payment Hi Keith, We’ve submitted your VAT Return.…" at bounding box center [109, 173] width 167 height 28
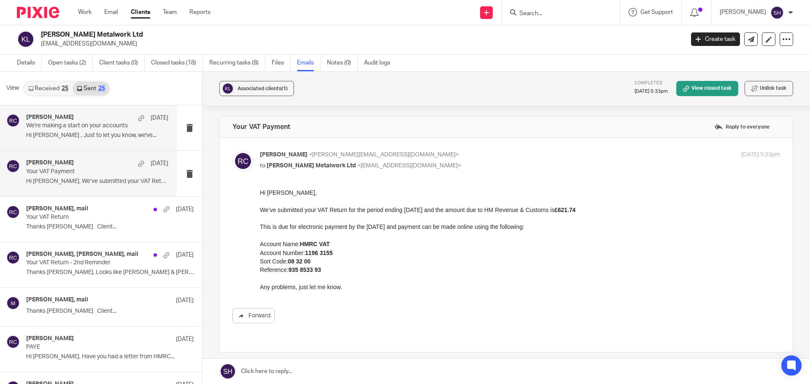
click at [106, 143] on div "Rebecca Cole 20 Aug We're making a start on your accounts Hi Keith , Just to le…" at bounding box center [88, 127] width 177 height 45
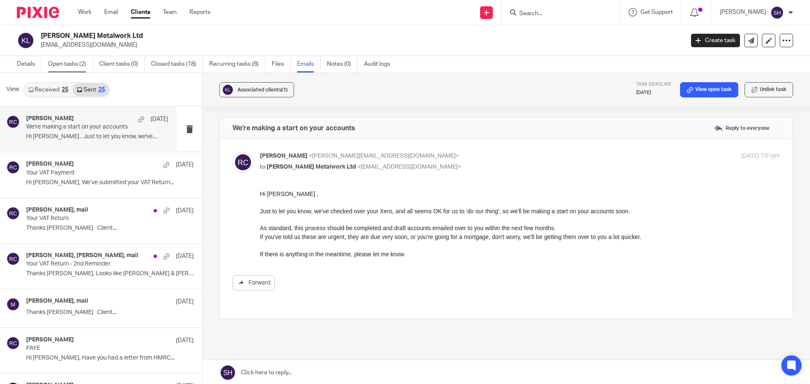
click at [70, 65] on link "Open tasks (2)" at bounding box center [70, 64] width 45 height 16
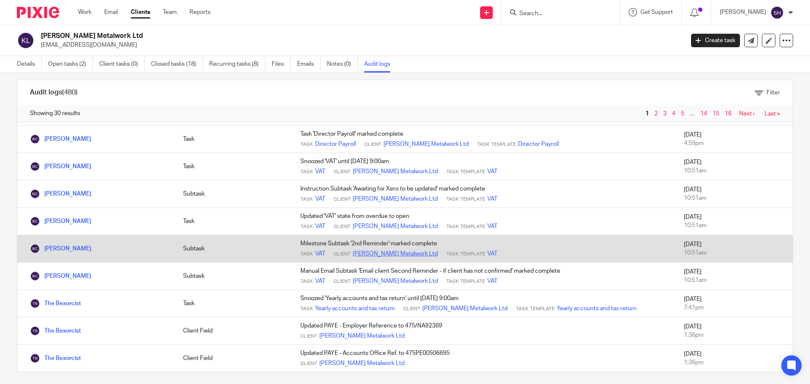
scroll to position [15, 0]
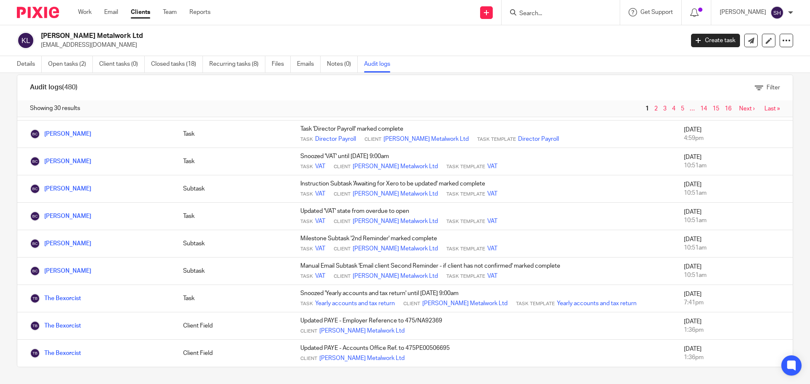
click at [739, 107] on link "Next ›" at bounding box center [747, 109] width 16 height 6
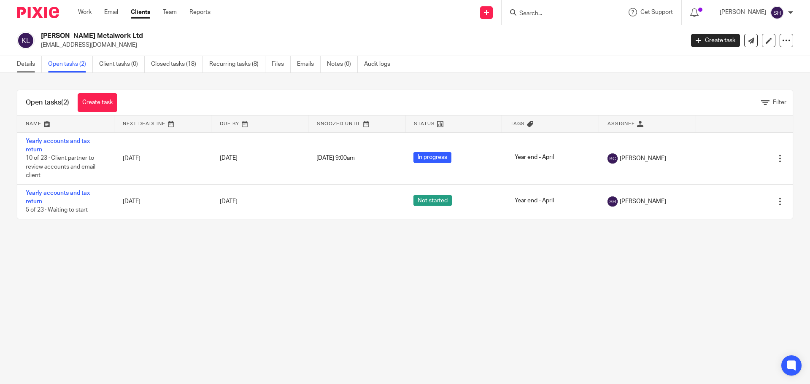
click at [18, 60] on link "Details" at bounding box center [29, 64] width 25 height 16
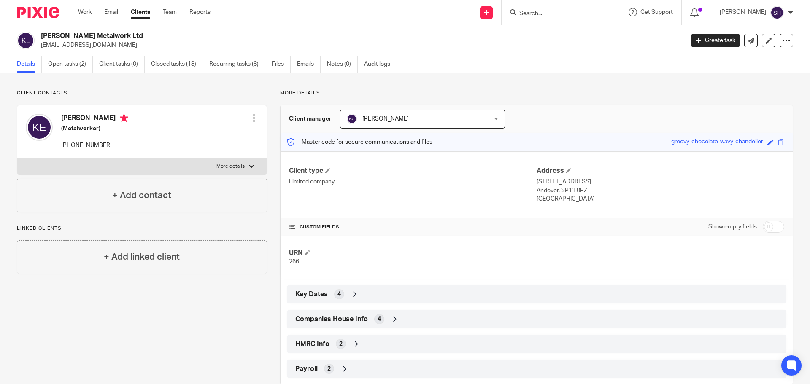
click at [325, 319] on span "Companies House Info" at bounding box center [331, 319] width 73 height 9
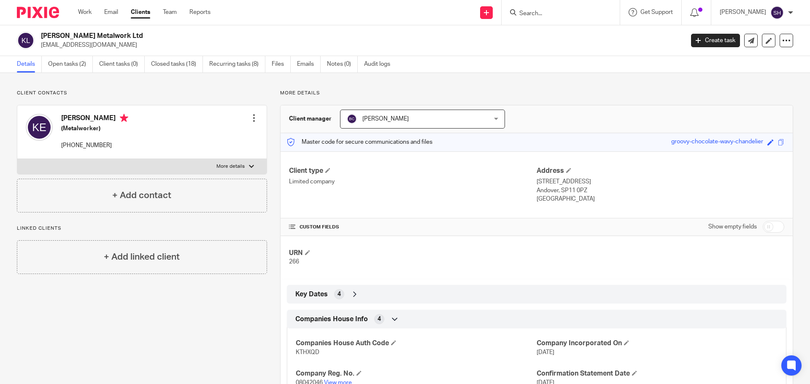
click at [346, 383] on link "View more" at bounding box center [338, 383] width 28 height 6
click at [162, 65] on link "Closed tasks (18)" at bounding box center [177, 64] width 52 height 16
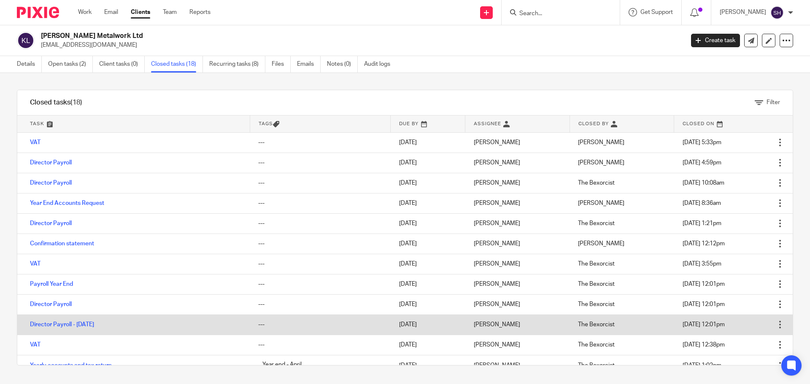
scroll to position [42, 0]
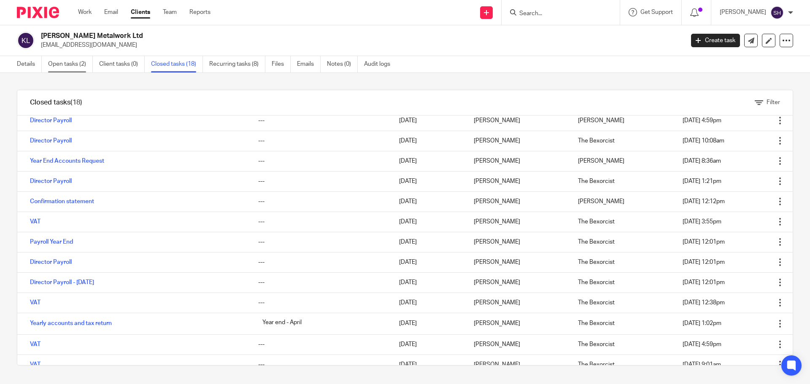
click at [86, 68] on link "Open tasks (2)" at bounding box center [70, 64] width 45 height 16
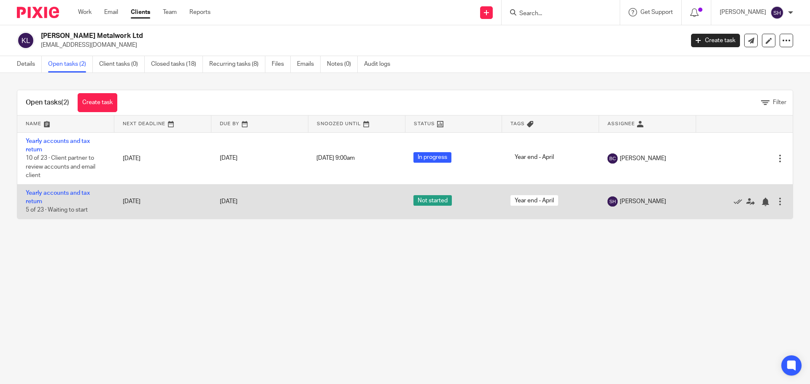
click at [775, 205] on div at bounding box center [779, 201] width 8 height 8
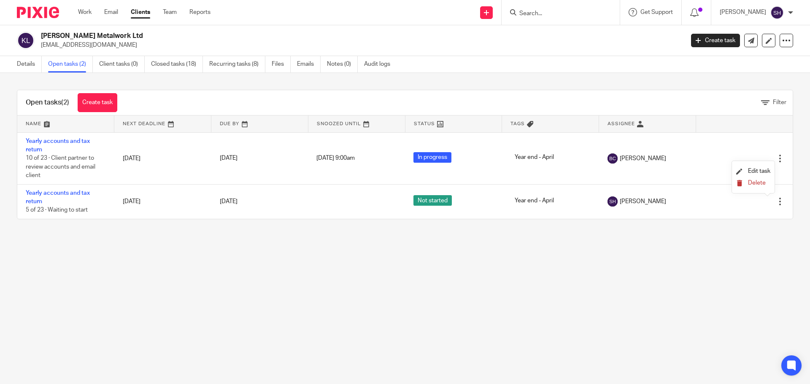
click at [758, 184] on span "Delete" at bounding box center [757, 183] width 18 height 6
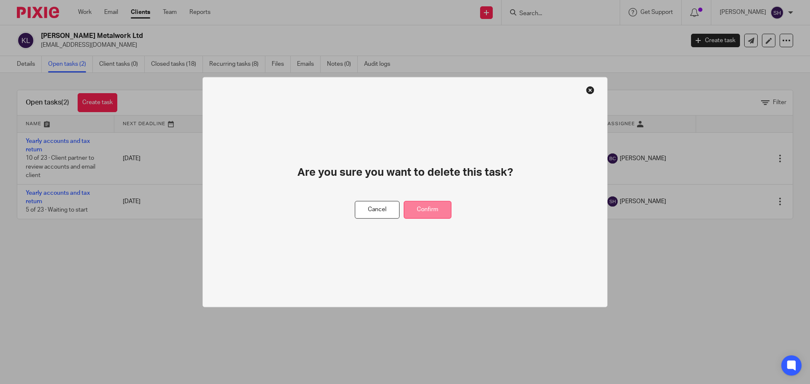
click at [431, 202] on button "Confirm" at bounding box center [428, 210] width 48 height 18
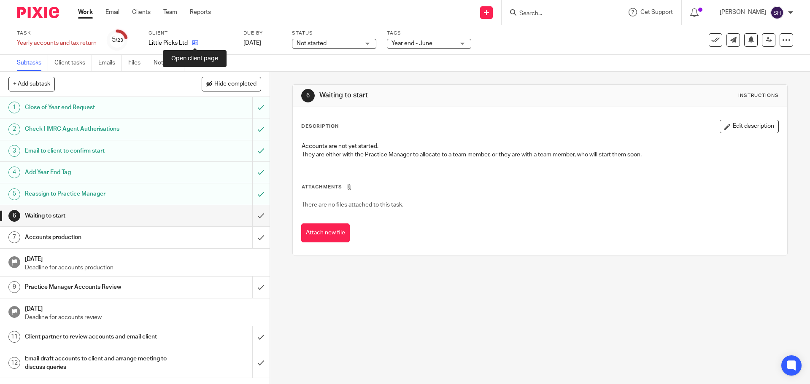
click at [195, 42] on icon at bounding box center [195, 43] width 6 height 6
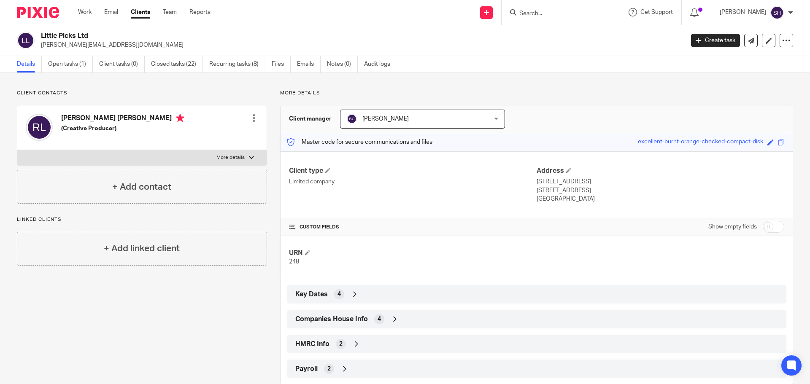
click at [348, 320] on span "Companies House Info" at bounding box center [331, 319] width 73 height 9
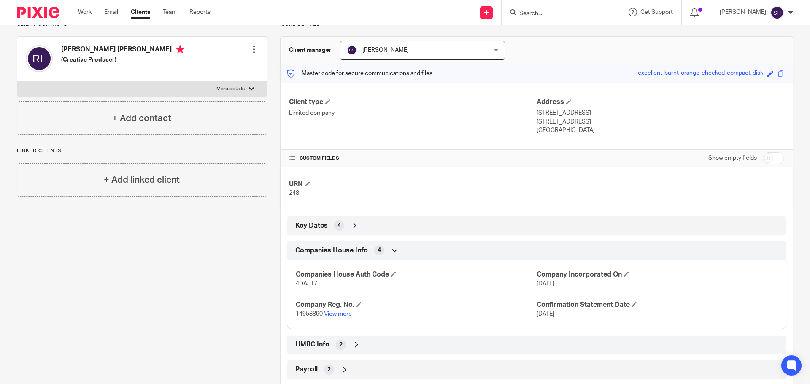
scroll to position [84, 0]
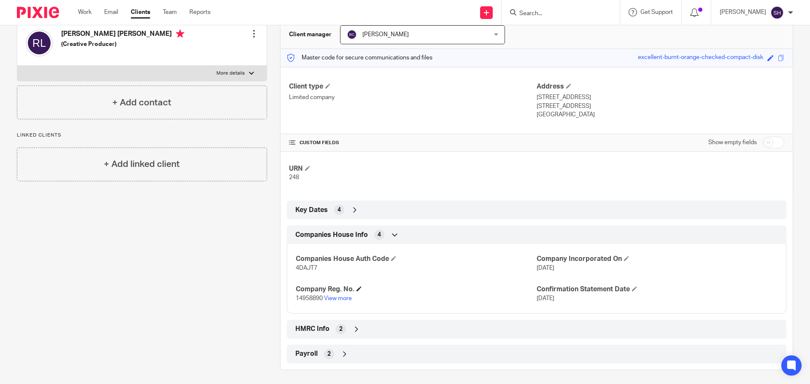
click at [338, 292] on h4 "Company Reg. No." at bounding box center [416, 289] width 241 height 9
click at [338, 296] on link "View more" at bounding box center [338, 299] width 28 height 6
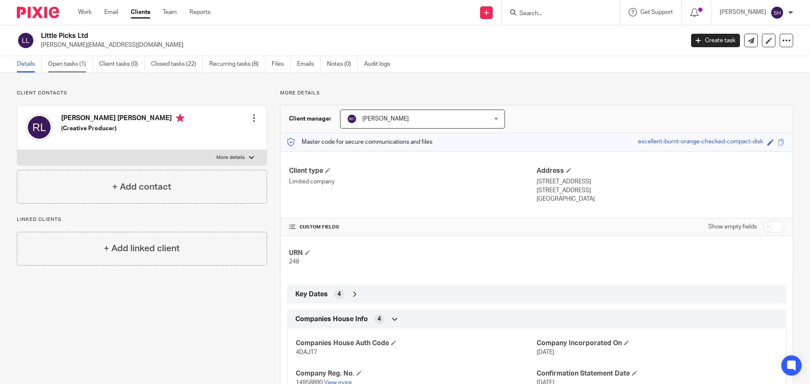
click at [79, 71] on link "Open tasks (1)" at bounding box center [70, 64] width 45 height 16
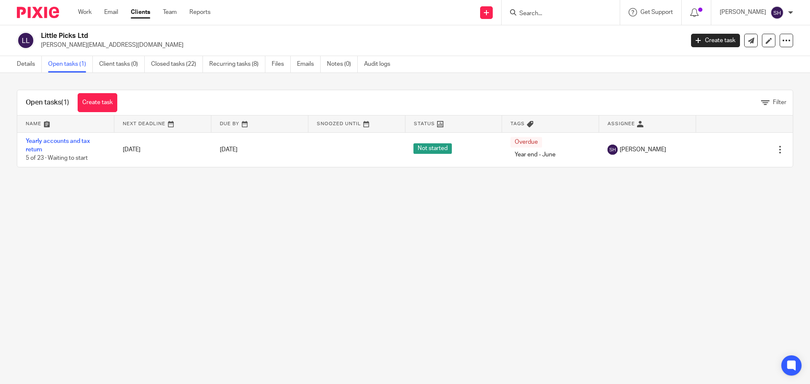
click at [537, 13] on input "Search" at bounding box center [556, 14] width 76 height 8
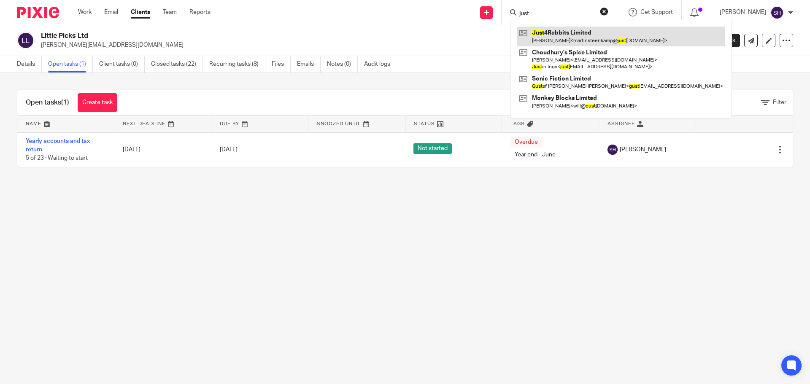
type input "just"
click at [560, 40] on link at bounding box center [621, 36] width 208 height 19
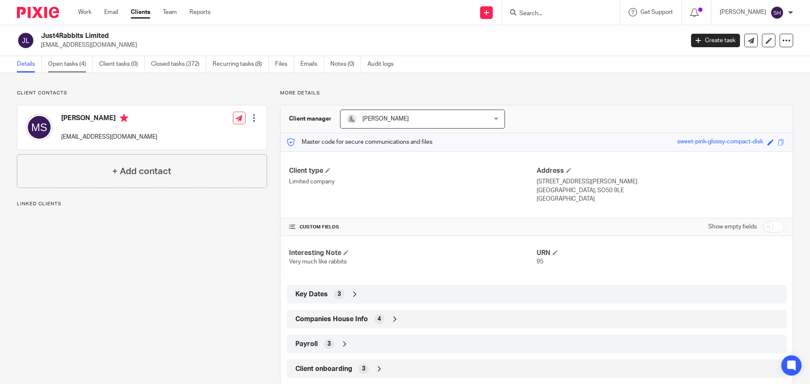
click at [60, 67] on link "Open tasks (4)" at bounding box center [70, 64] width 45 height 16
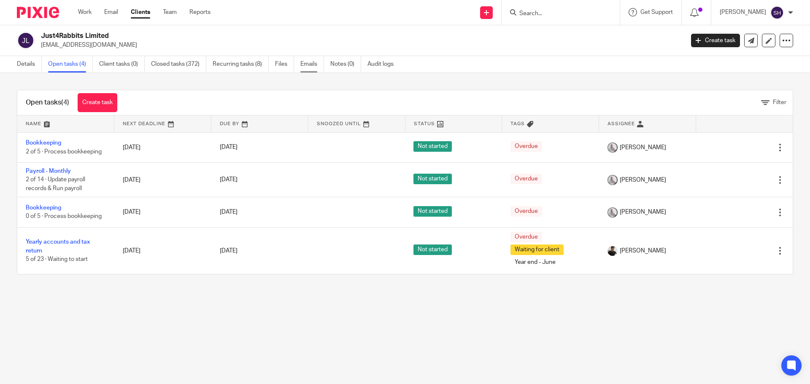
click at [322, 65] on link "Emails" at bounding box center [312, 64] width 24 height 16
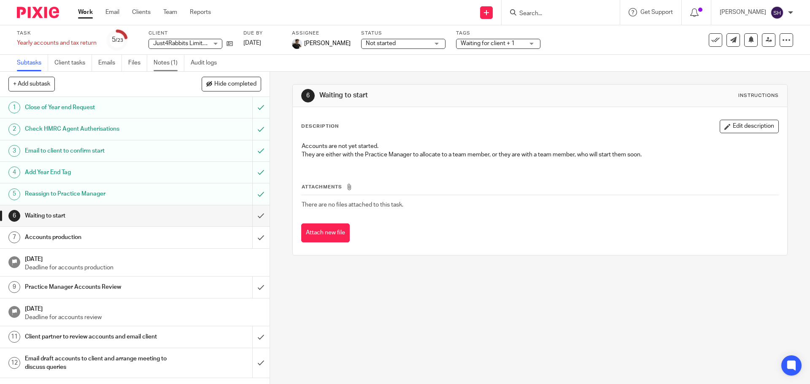
click at [162, 67] on link "Notes (1)" at bounding box center [168, 63] width 31 height 16
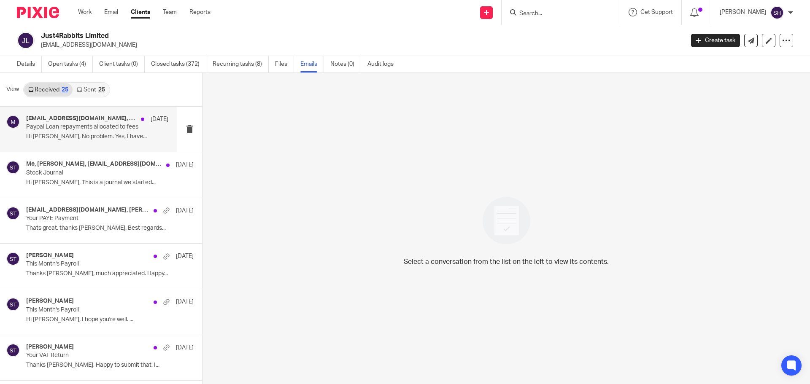
click at [98, 146] on div "martinsteenkamp@just4rabbits.uk, Sean Toomer 21 Aug Paypal Loan repayments allo…" at bounding box center [88, 129] width 177 height 45
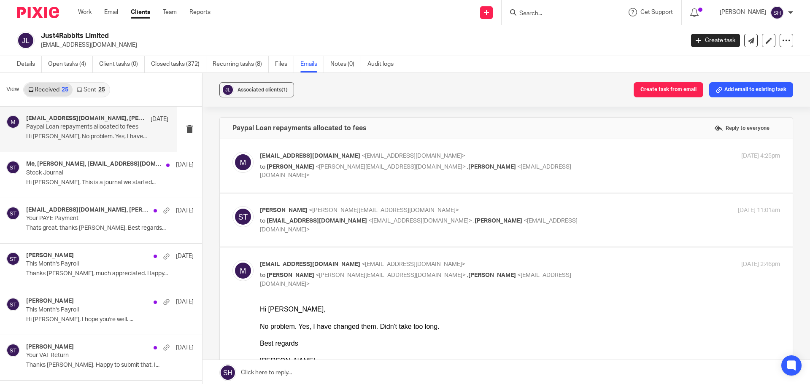
click at [369, 183] on label at bounding box center [506, 166] width 573 height 54
click at [232, 152] on input "checkbox" at bounding box center [232, 151] width 0 height 0
checkbox input "true"
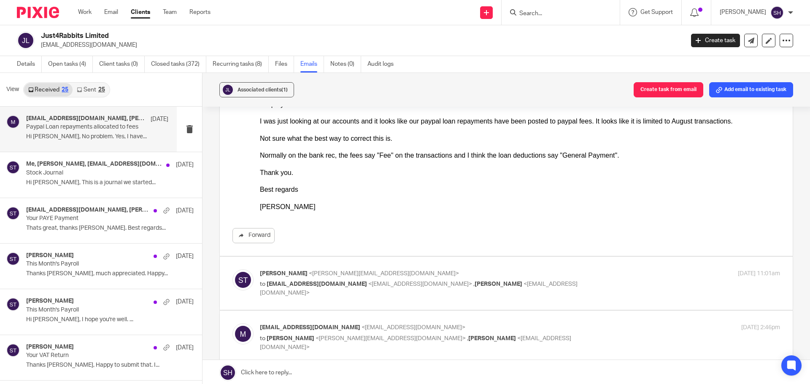
scroll to position [126, 0]
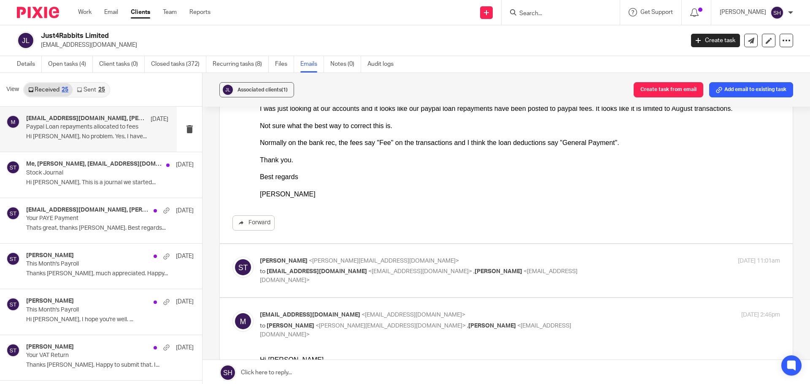
click at [447, 250] on label at bounding box center [506, 271] width 573 height 54
click at [232, 256] on input "checkbox" at bounding box center [232, 256] width 0 height 0
checkbox input "true"
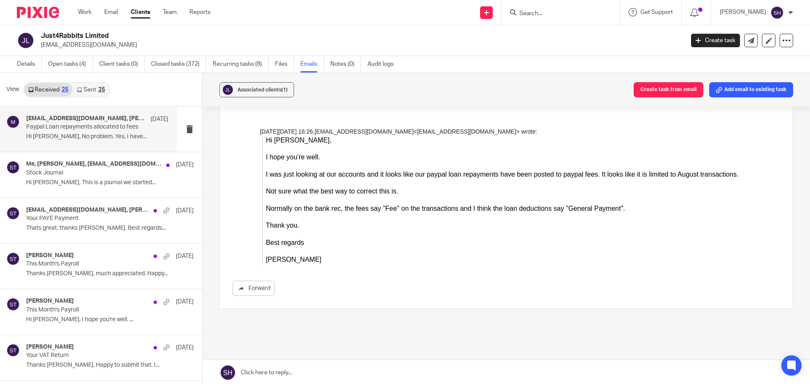
scroll to position [801, 0]
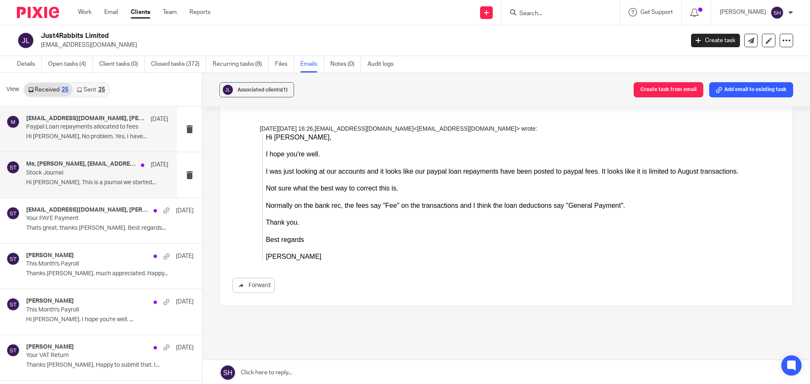
click at [121, 190] on div "Me, Sean Toomer, martinsteenkamp@just4rabbits.uk 13 Aug Stock Journal Hi Sean, …" at bounding box center [88, 174] width 177 height 45
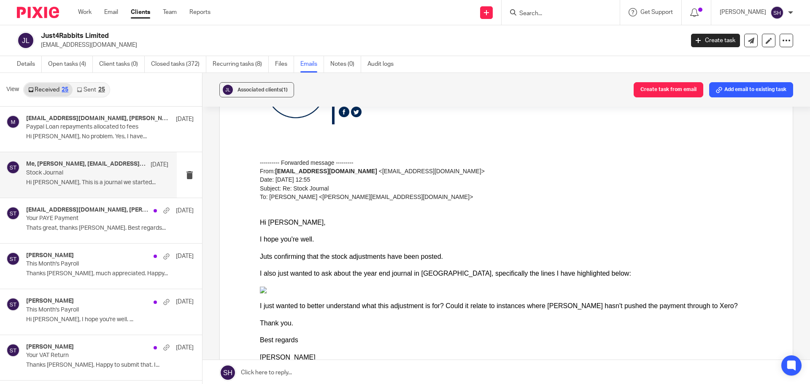
scroll to position [0, 0]
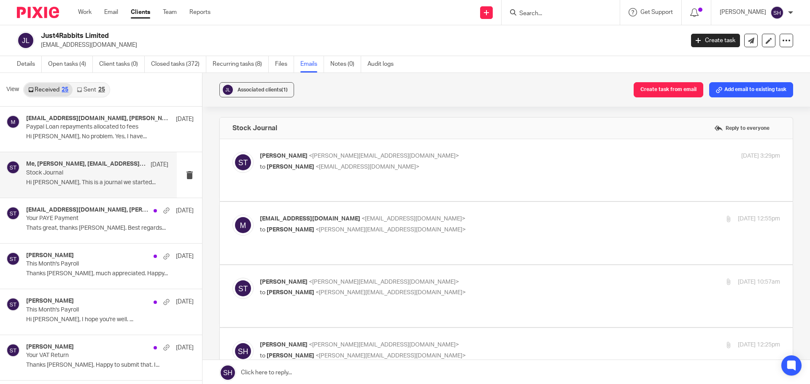
click at [370, 187] on label at bounding box center [506, 170] width 573 height 62
click at [232, 152] on input "checkbox" at bounding box center [232, 151] width 0 height 0
checkbox input "true"
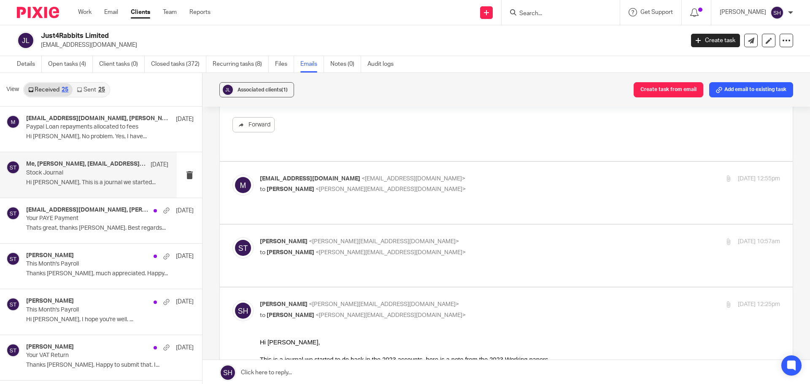
scroll to position [253, 0]
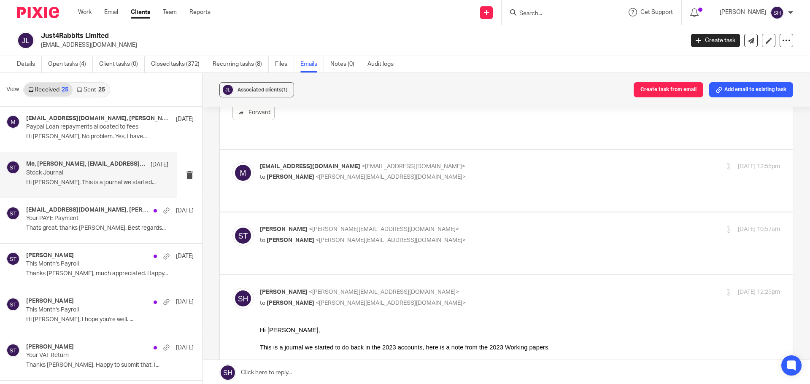
click at [480, 173] on p "to Sean Toomer <sean@wearediverso.com>" at bounding box center [433, 177] width 347 height 9
checkbox input "true"
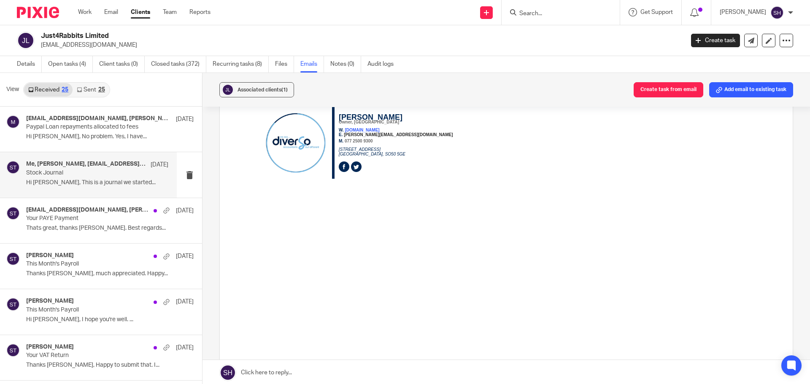
scroll to position [2150, 0]
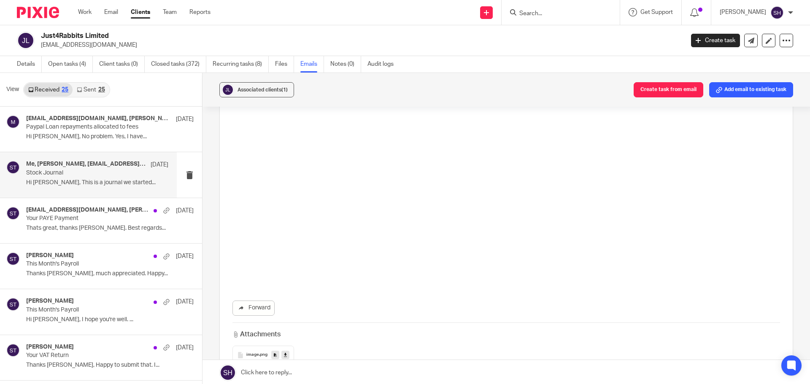
click at [94, 93] on link "Sent 25" at bounding box center [91, 89] width 36 height 13
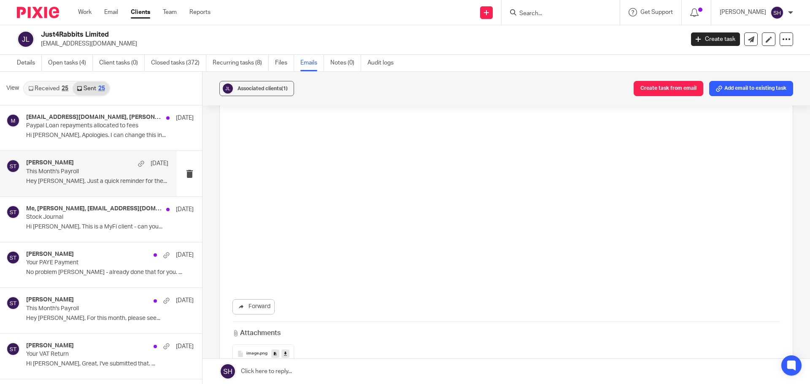
scroll to position [0, 0]
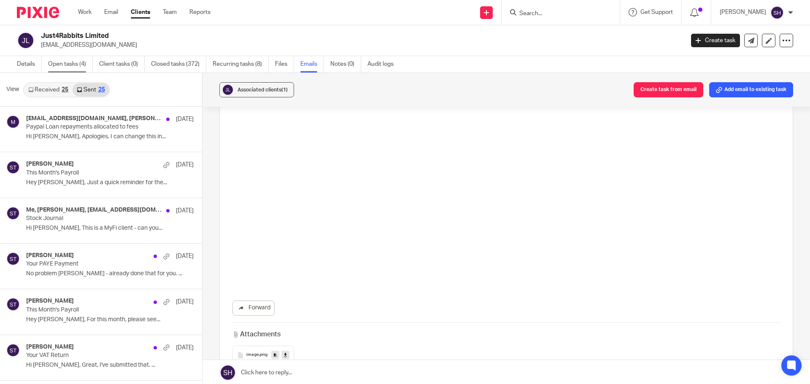
click at [75, 63] on link "Open tasks (4)" at bounding box center [70, 64] width 45 height 16
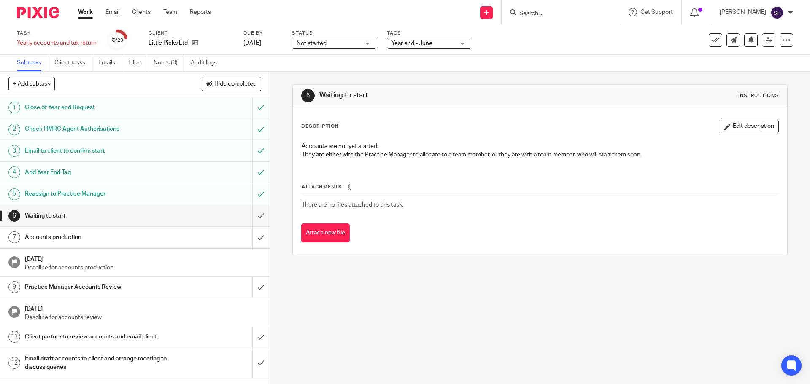
click at [197, 47] on div "Client Little Picks Ltd" at bounding box center [190, 40] width 84 height 20
click at [195, 43] on icon at bounding box center [195, 43] width 6 height 6
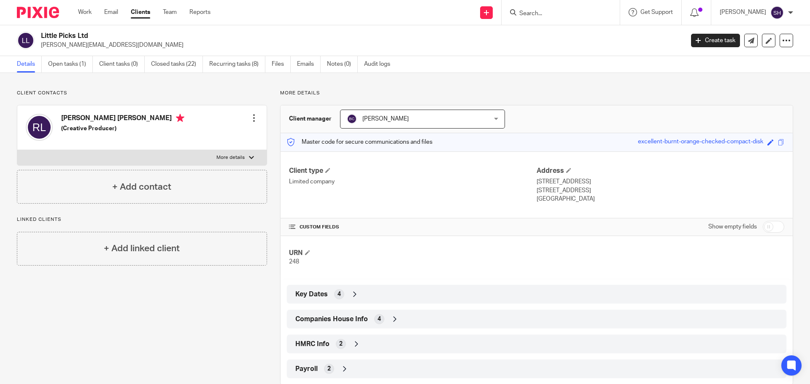
click at [322, 317] on span "Companies House Info" at bounding box center [331, 319] width 73 height 9
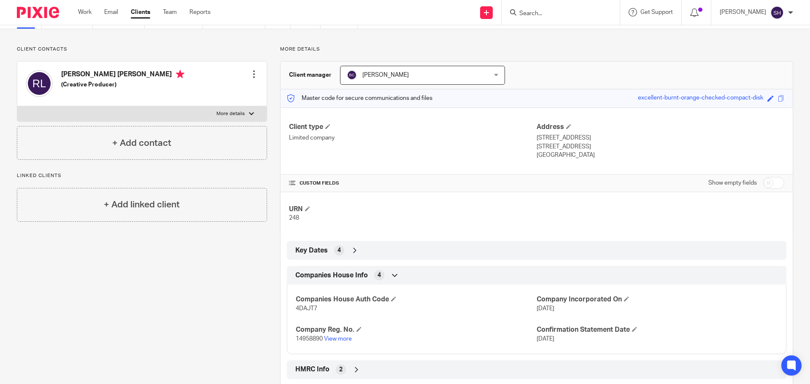
scroll to position [84, 0]
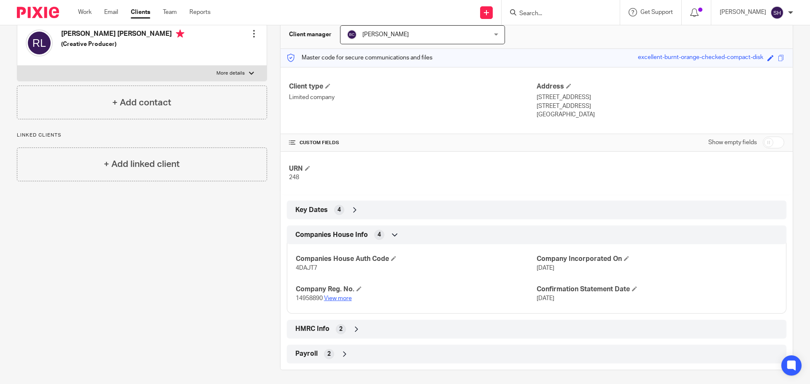
click at [342, 300] on link "View more" at bounding box center [338, 299] width 28 height 6
click at [352, 334] on div "HMRC Info 2" at bounding box center [536, 329] width 487 height 14
drag, startPoint x: 328, startPoint y: 363, endPoint x: 283, endPoint y: 365, distance: 44.7
click at [283, 365] on div "HMRC Info 2 Company UTR 2696329346 VAT No. 450082230" at bounding box center [536, 349] width 512 height 58
copy span "2696329346"
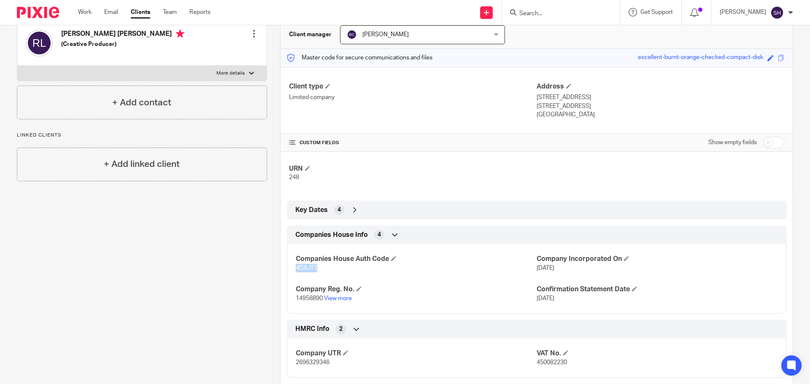
drag, startPoint x: 317, startPoint y: 269, endPoint x: 287, endPoint y: 269, distance: 29.9
click at [287, 269] on div "Companies House Auth Code 4DAJT7 Company Incorporated On [DATE] Company Reg. No…" at bounding box center [536, 276] width 499 height 76
copy span "4DAJT7"
click at [136, 73] on label "More details" at bounding box center [141, 73] width 249 height 15
click at [17, 66] on input "More details" at bounding box center [17, 65] width 0 height 0
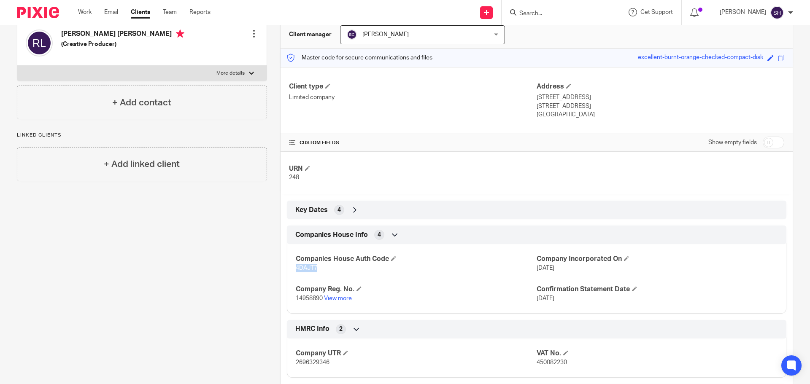
checkbox input "true"
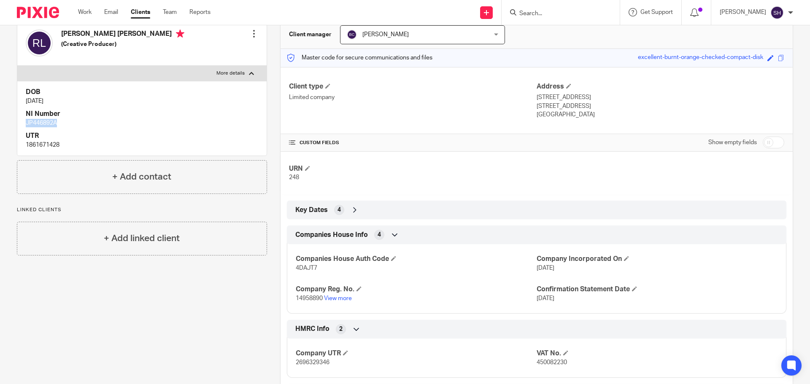
drag, startPoint x: 62, startPoint y: 122, endPoint x: 15, endPoint y: 119, distance: 46.9
click at [15, 119] on div "Client contacts [PERSON_NAME] [PERSON_NAME] (Creative Producer) Edit contact Cr…" at bounding box center [135, 207] width 263 height 404
copy p "JP446892A"
